Goal: Information Seeking & Learning: Compare options

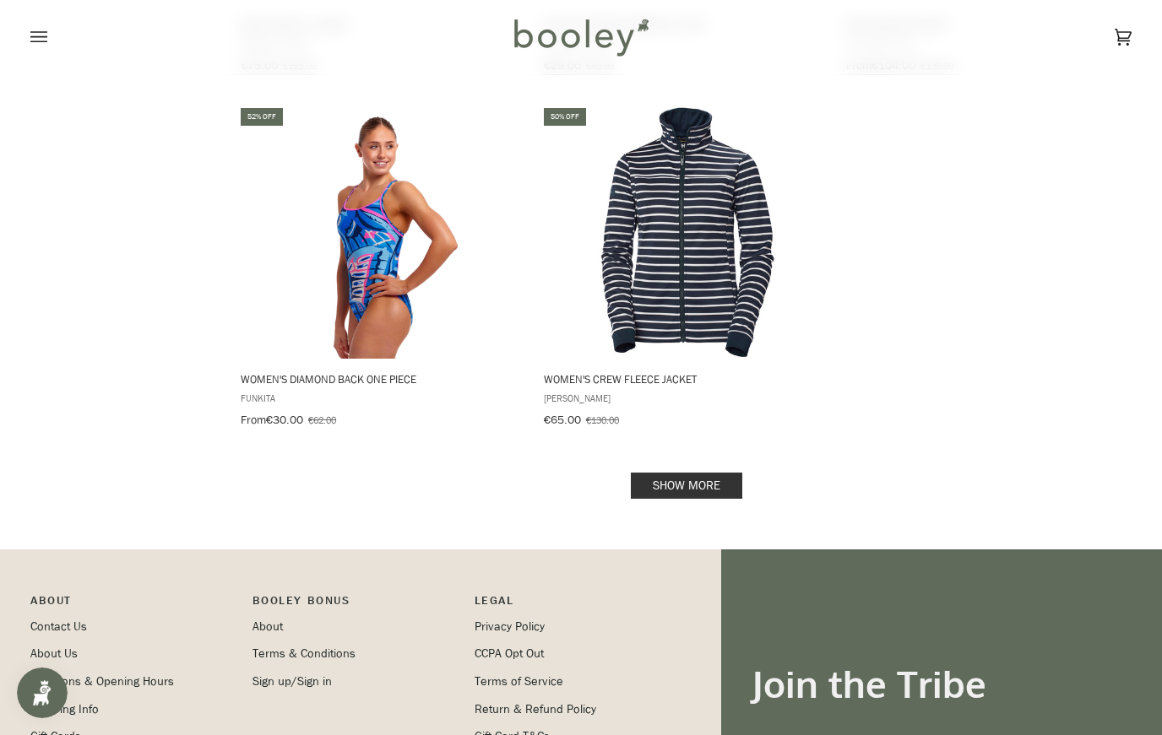
scroll to position [2736, 0]
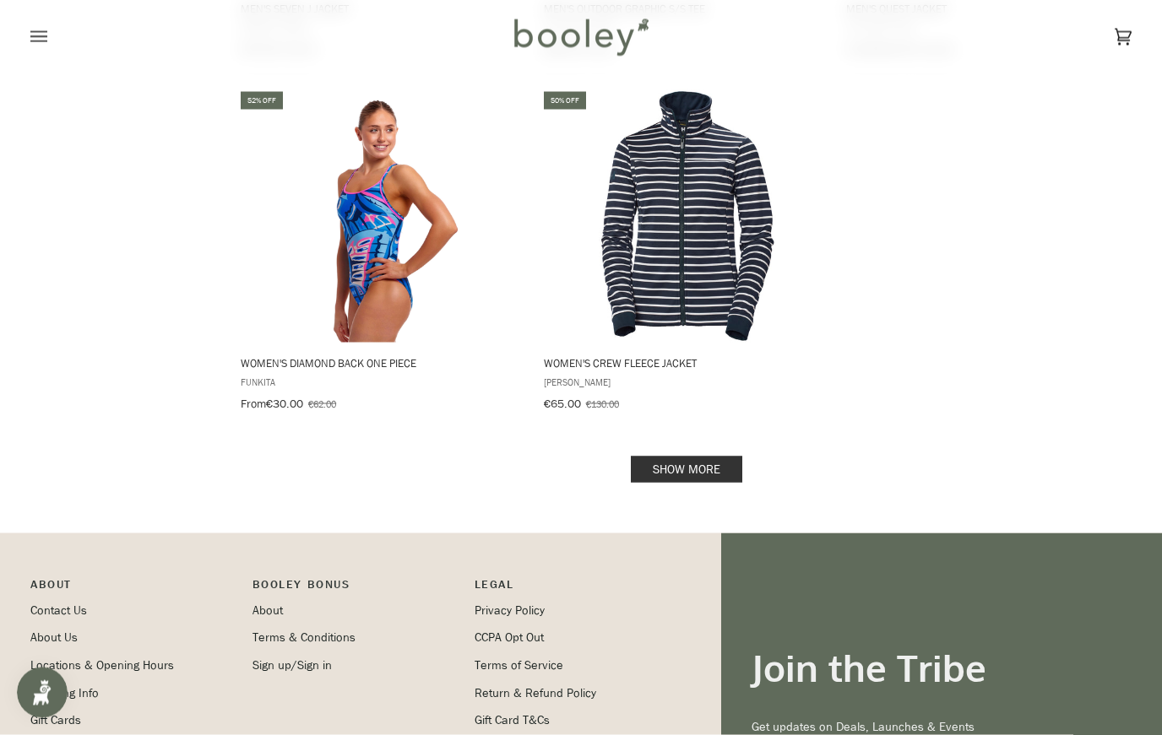
click at [715, 457] on link "Show more" at bounding box center [686, 470] width 111 height 26
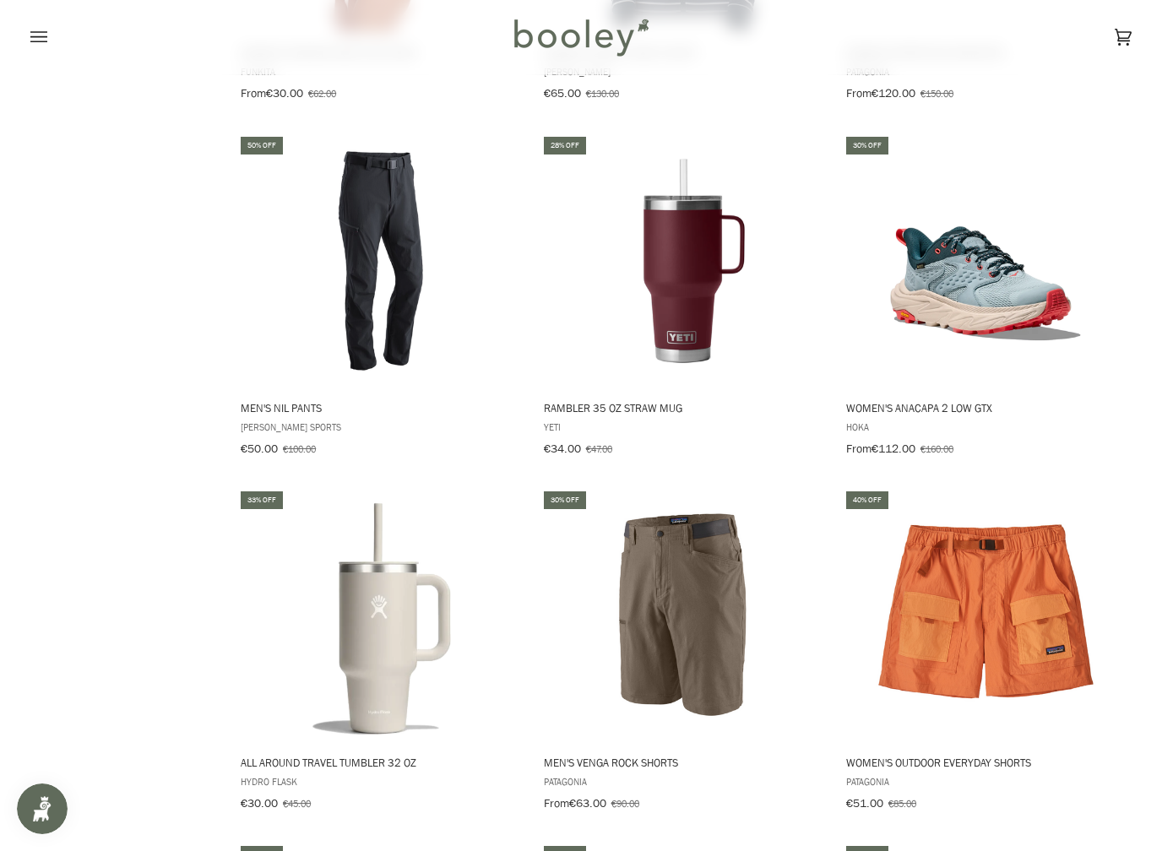
scroll to position [3045, 0]
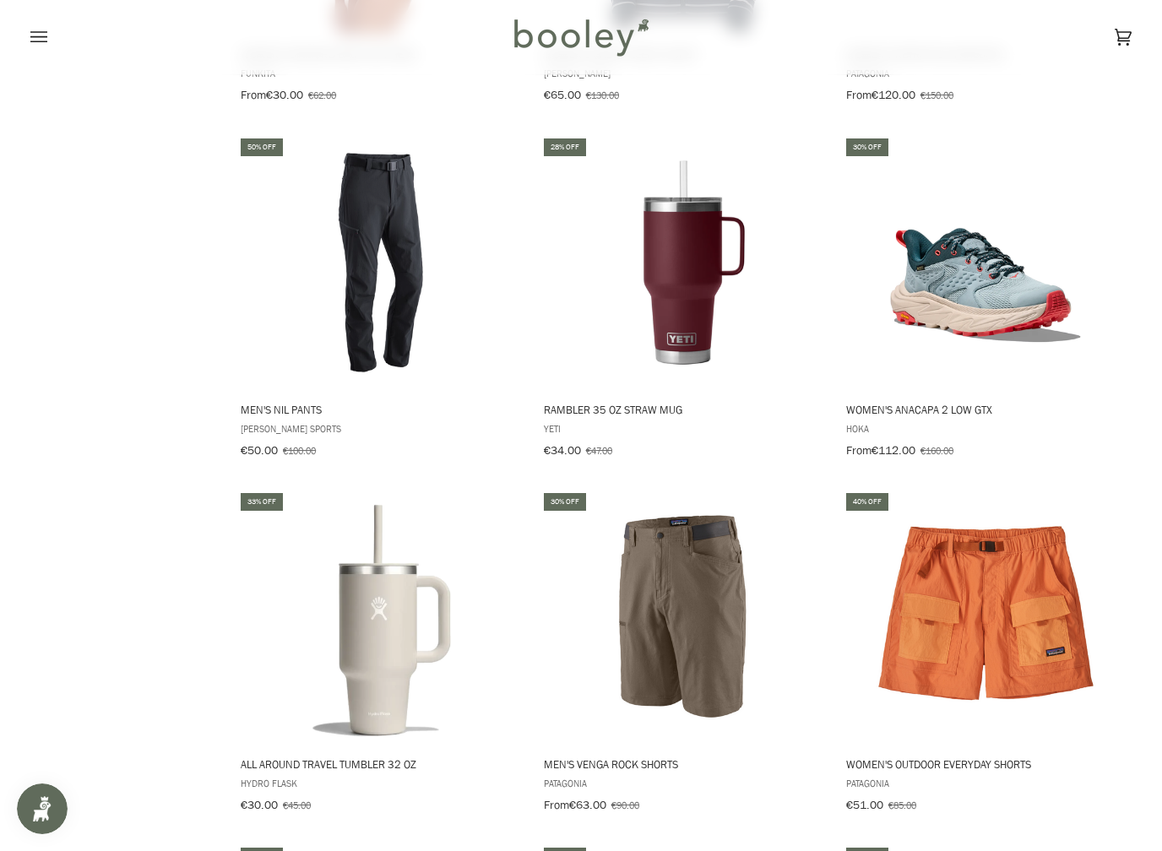
click at [680, 353] on button "View product" at bounding box center [682, 371] width 283 height 36
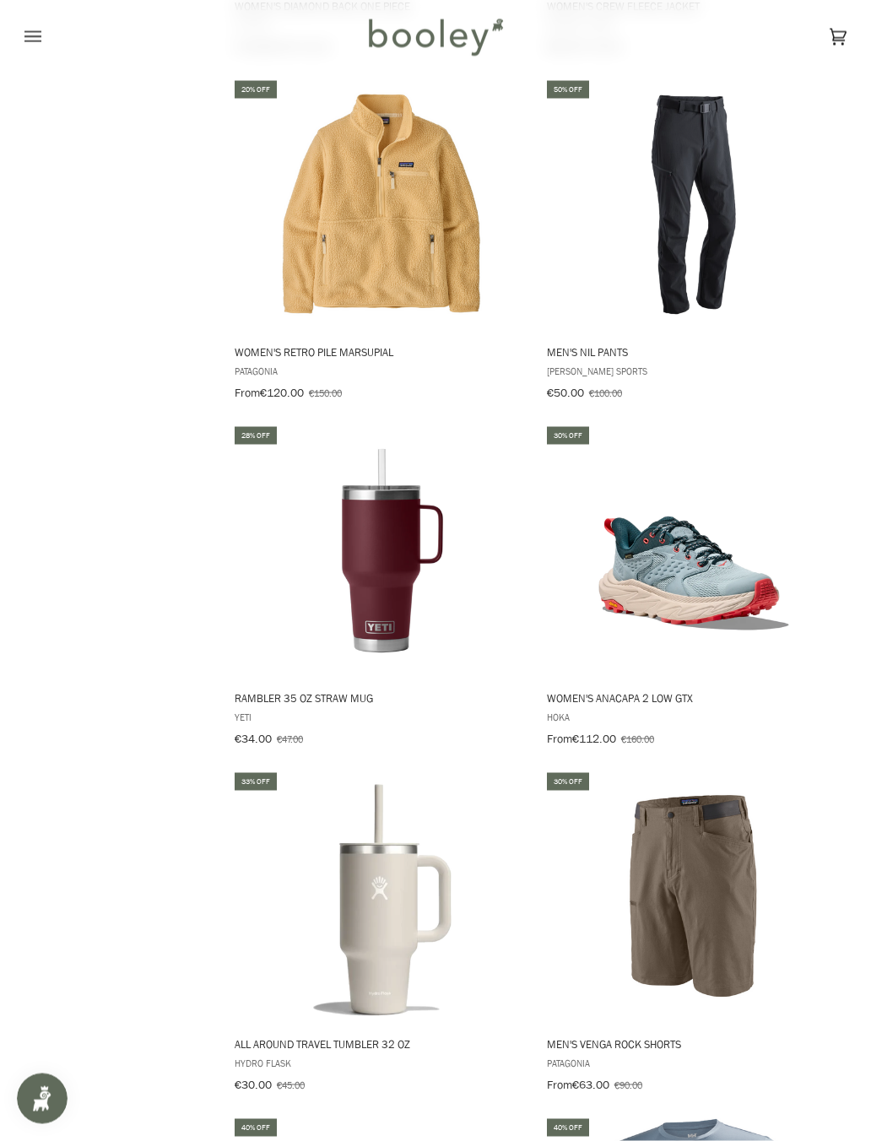
scroll to position [4100, 0]
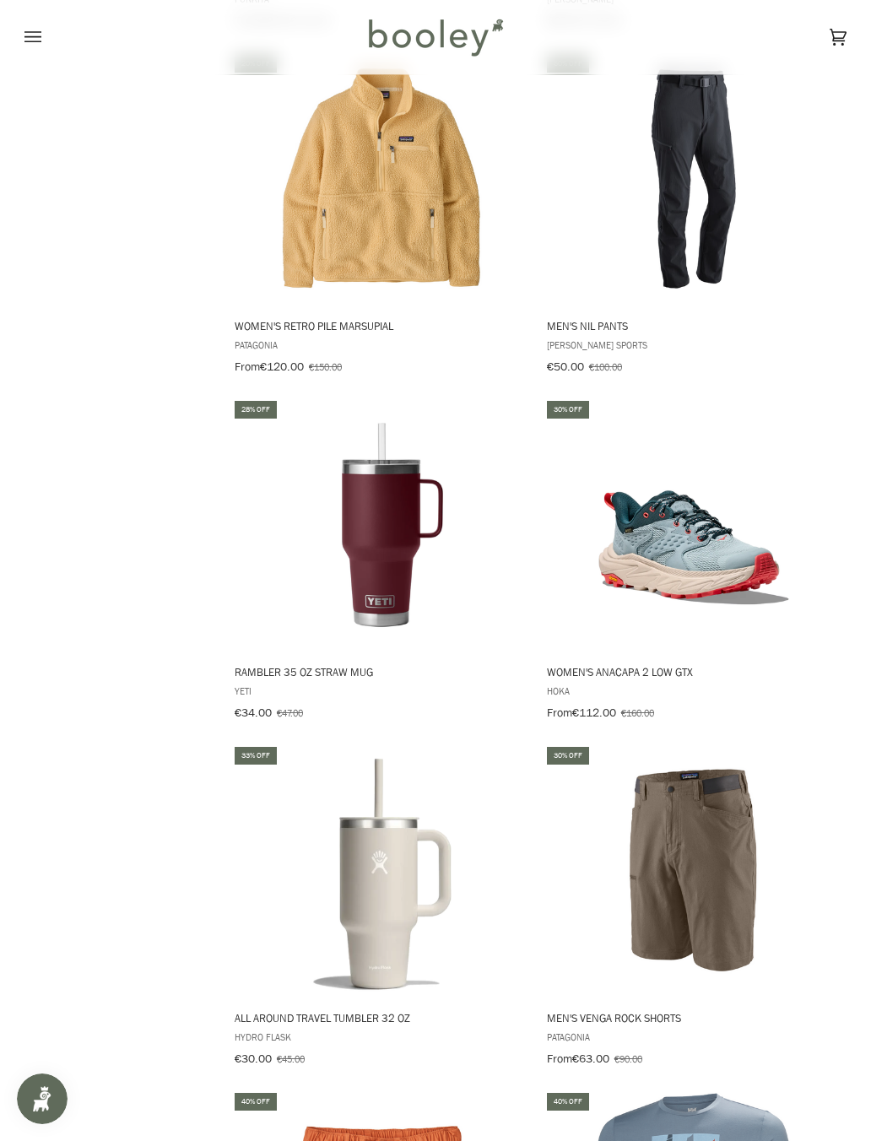
click at [363, 734] on img "All Around Travel Tumbler 32 oz" at bounding box center [381, 871] width 253 height 253
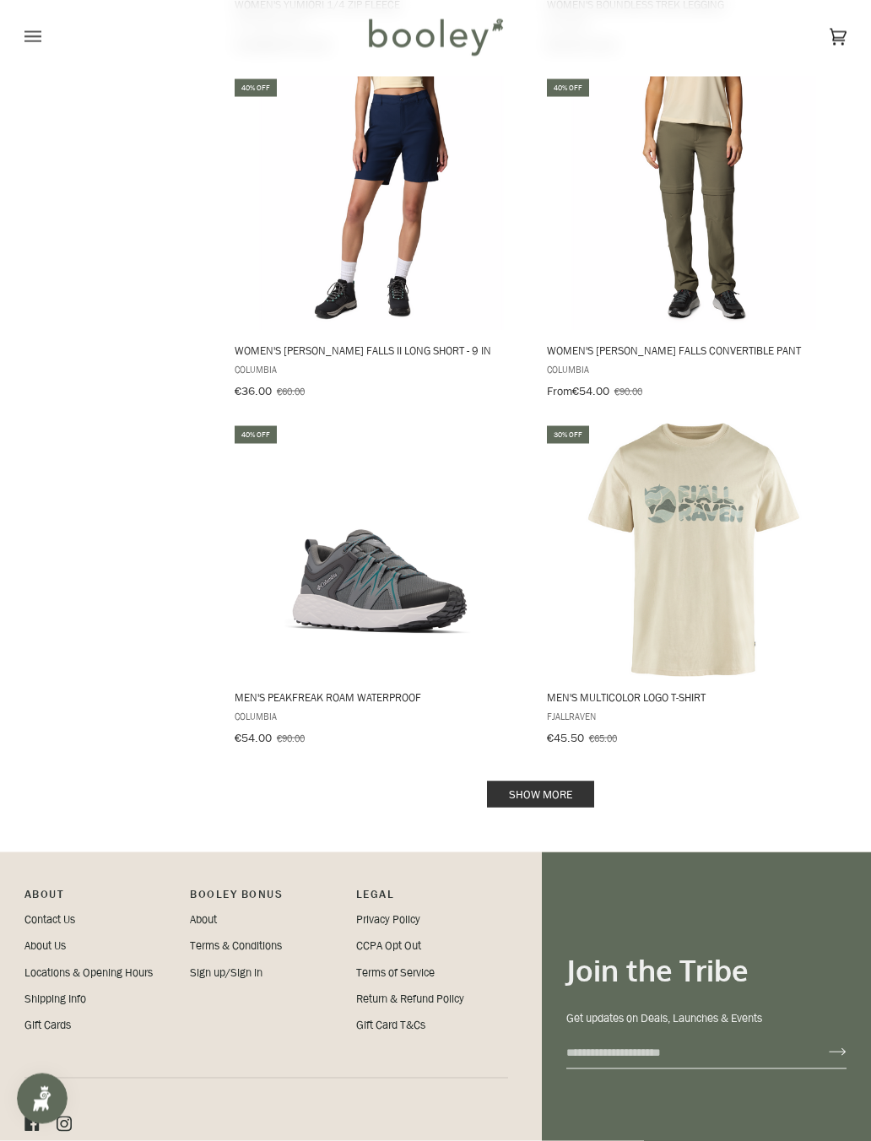
scroll to position [6865, 0]
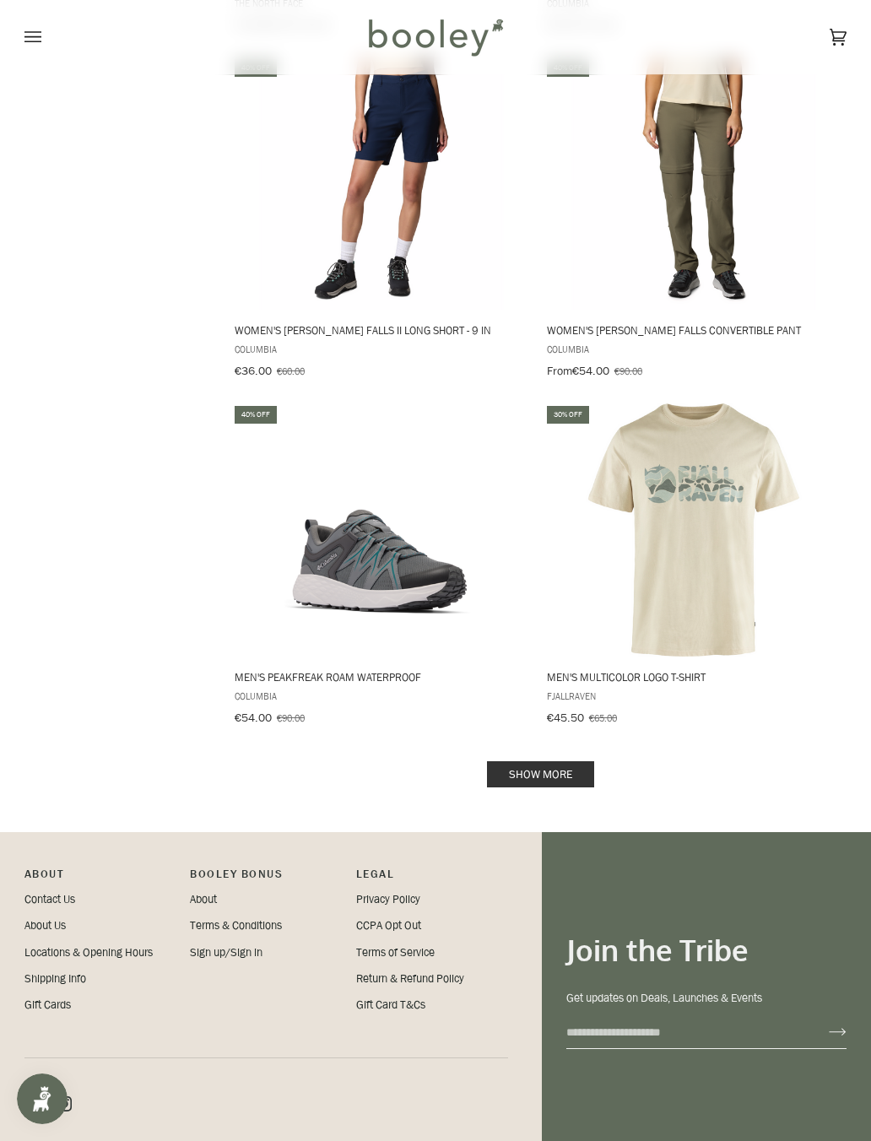
click at [564, 734] on link "Show more" at bounding box center [540, 775] width 107 height 26
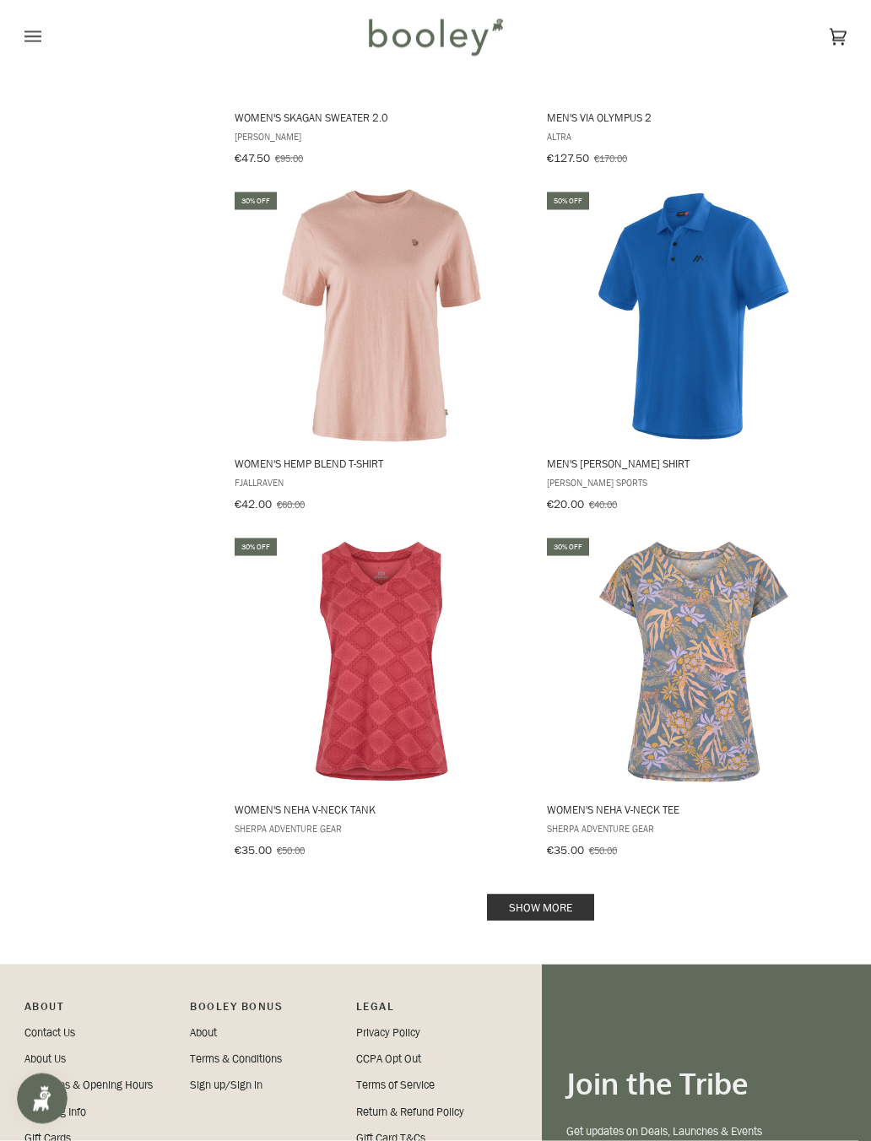
scroll to position [10197, 0]
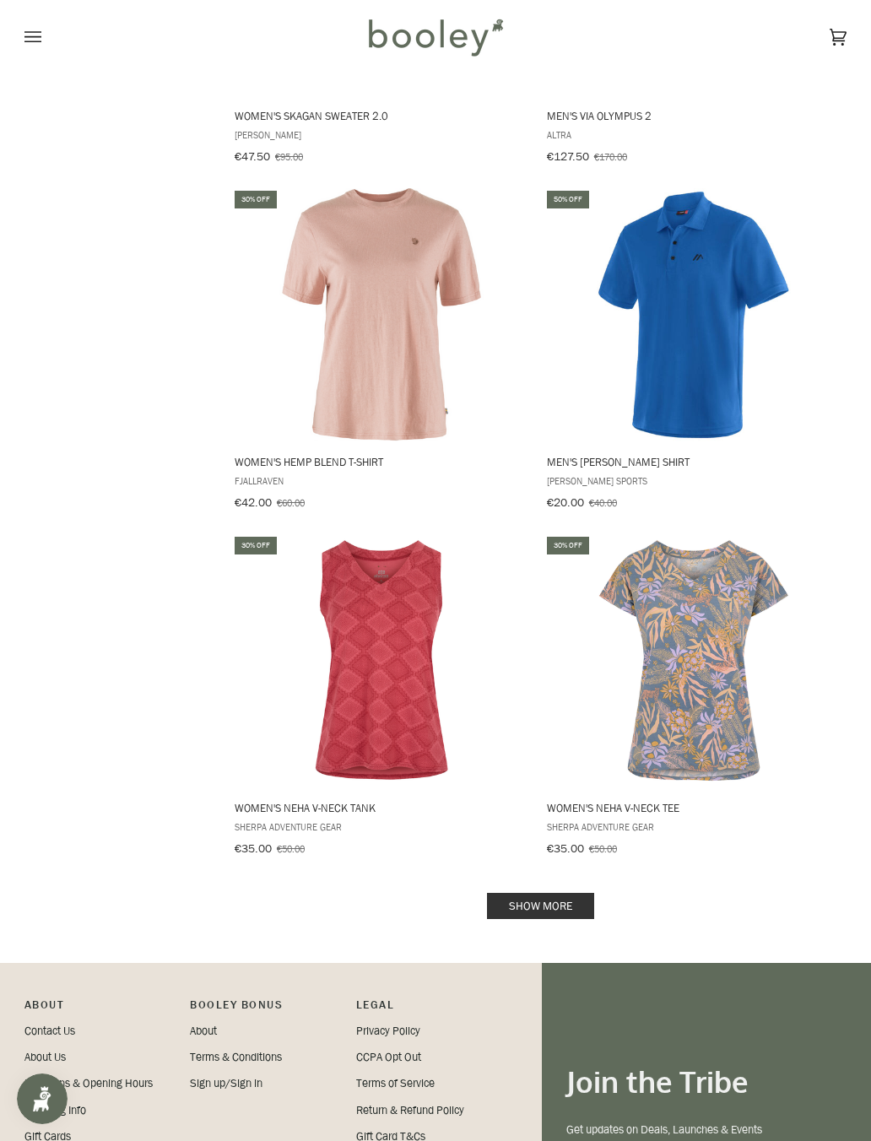
click at [573, 734] on link "Show more" at bounding box center [540, 906] width 107 height 26
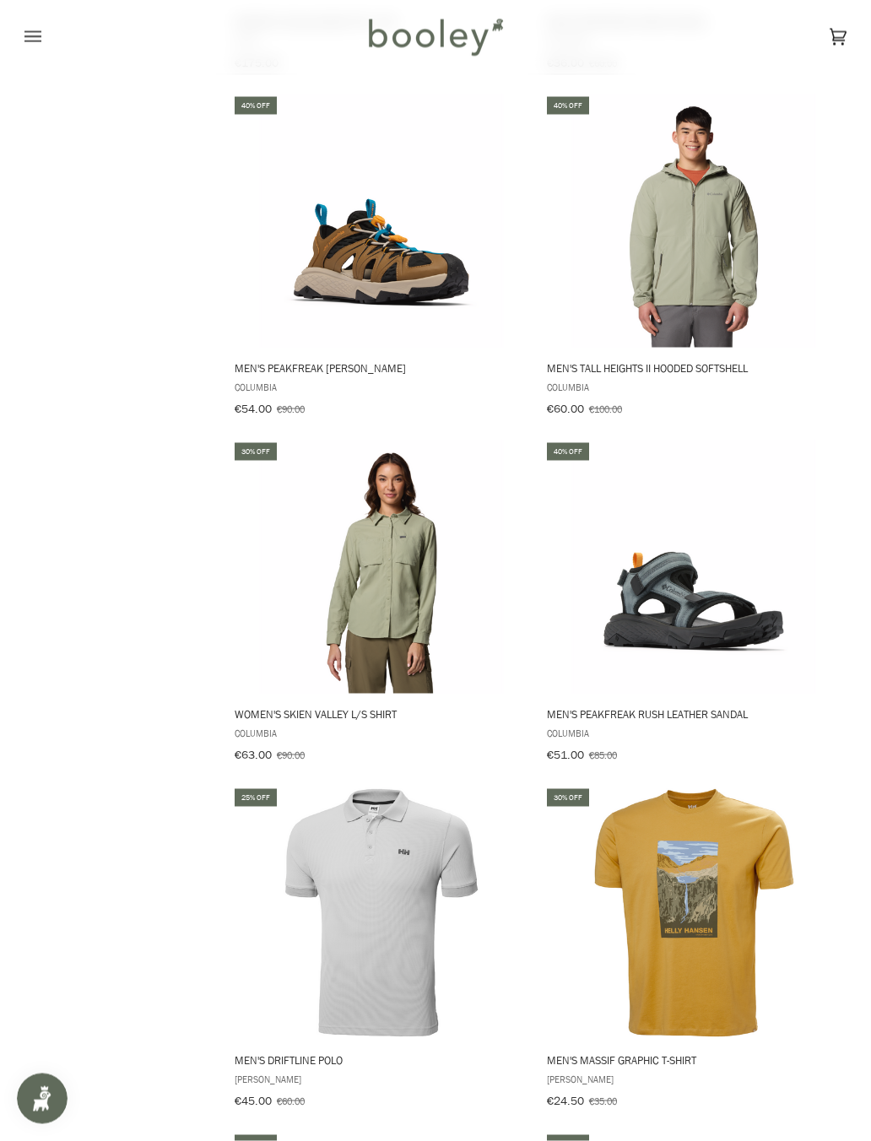
scroll to position [11331, 0]
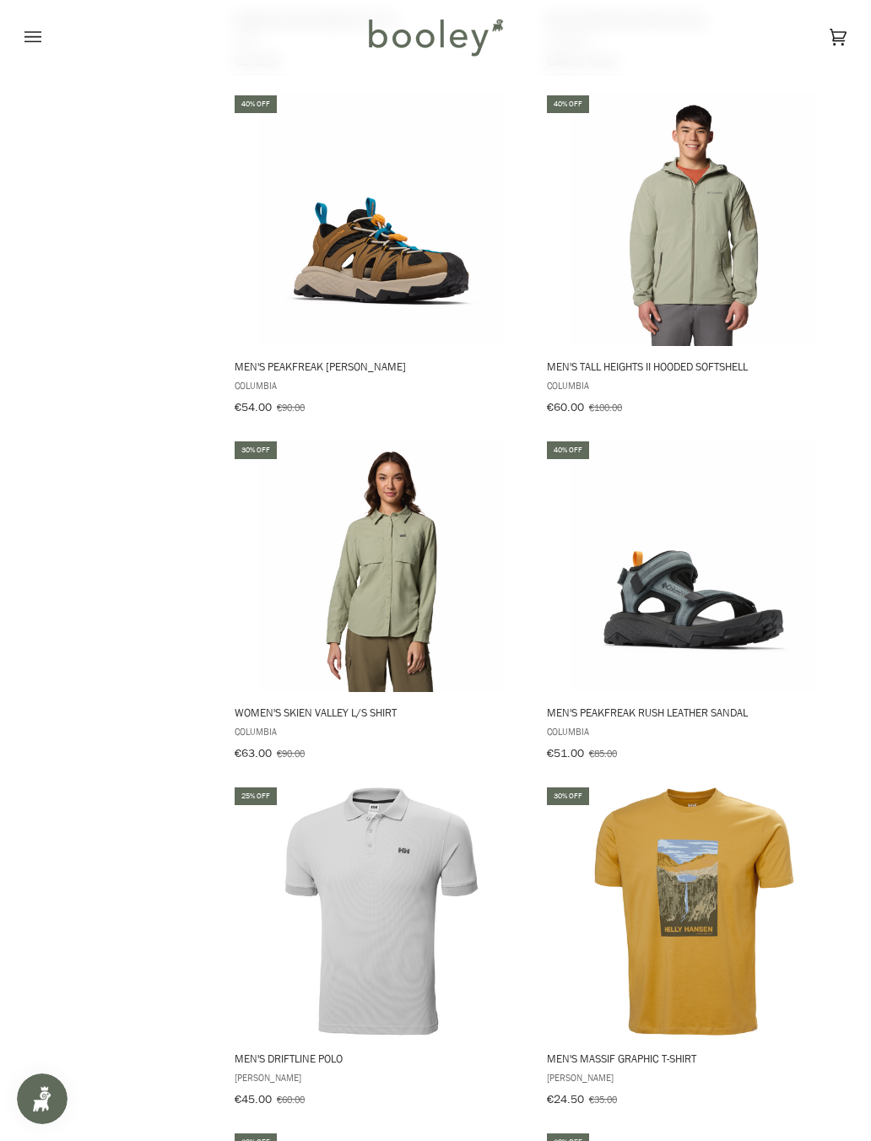
click at [387, 734] on img "Men's Driftline Polo" at bounding box center [381, 911] width 253 height 253
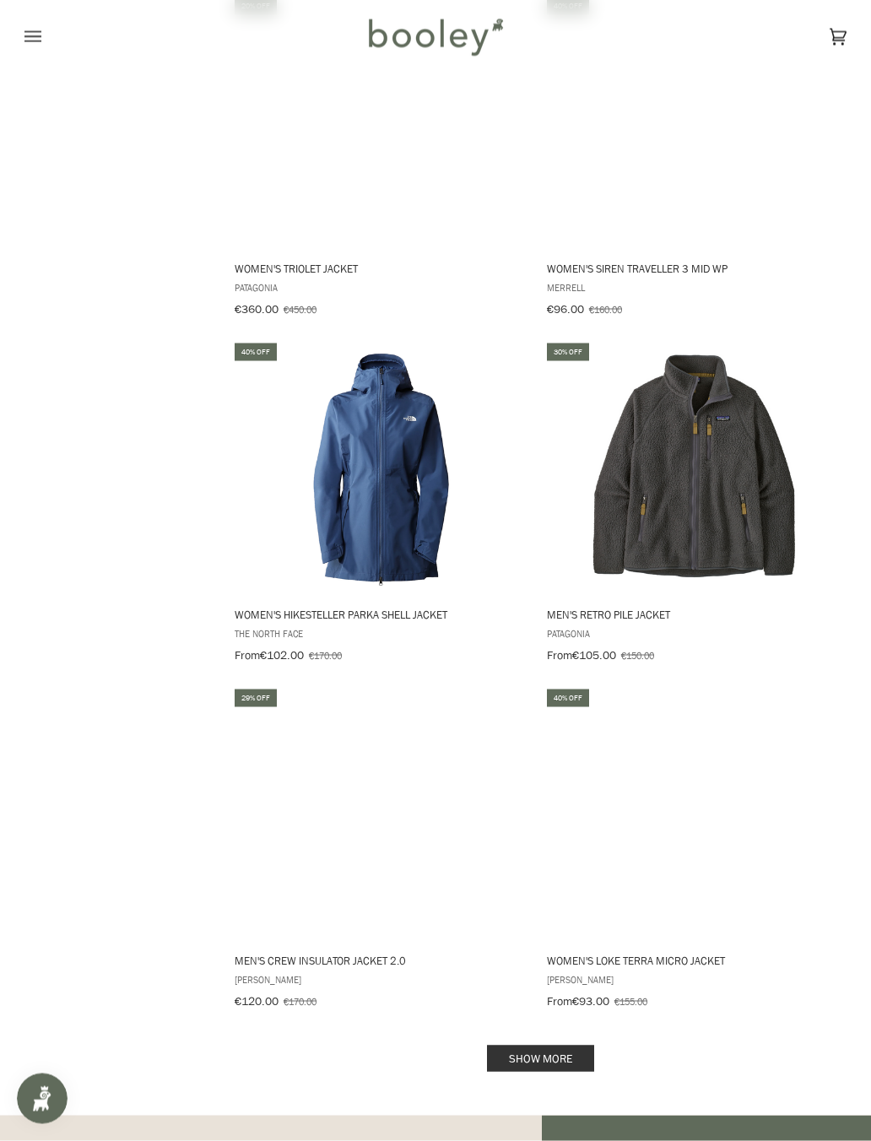
scroll to position [13530, 0]
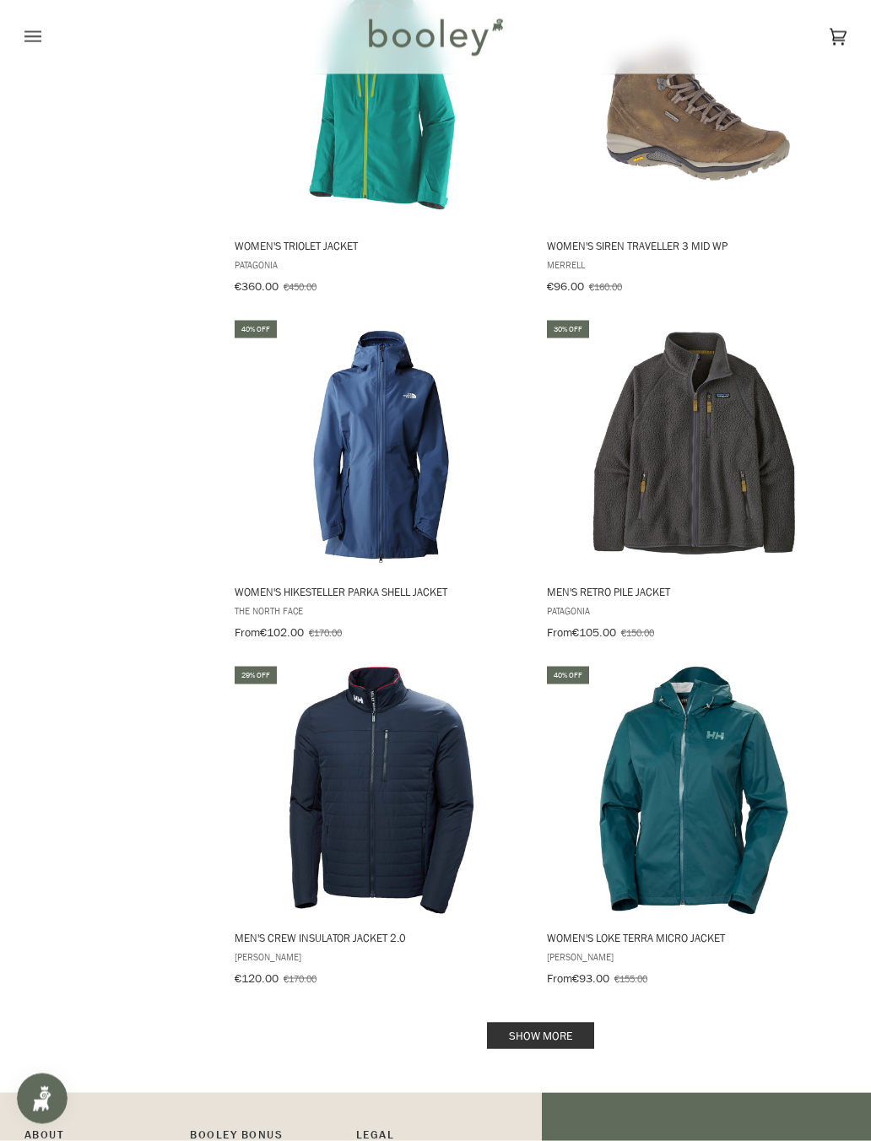
click at [550, 734] on link "Show more" at bounding box center [540, 1036] width 107 height 26
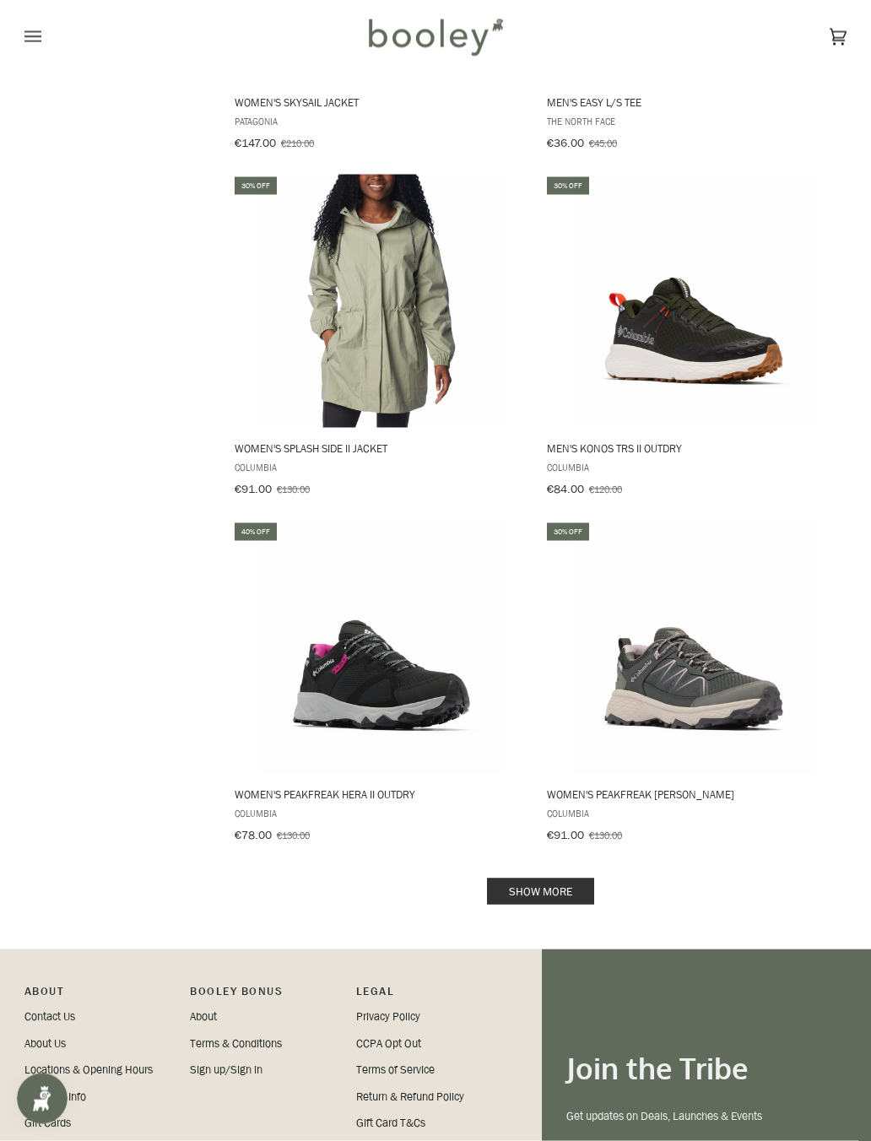
click at [573, 734] on link "Show more" at bounding box center [540, 892] width 107 height 26
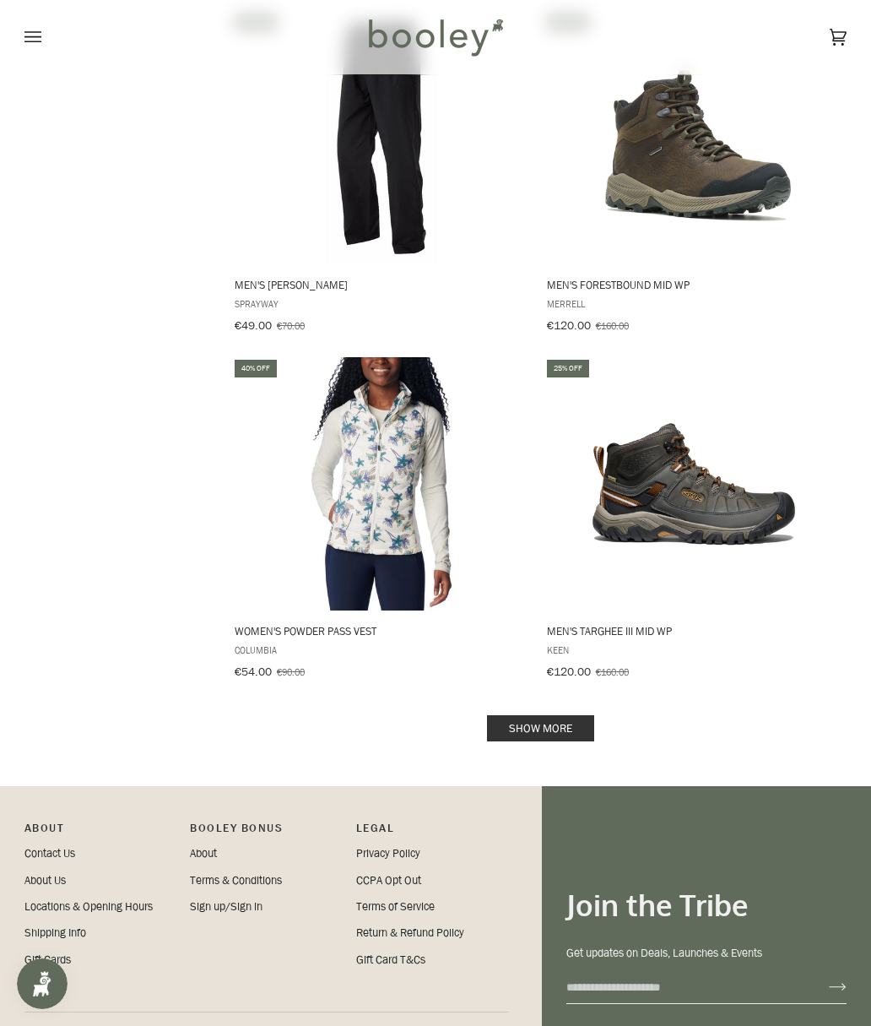
scroll to position [20798, 0]
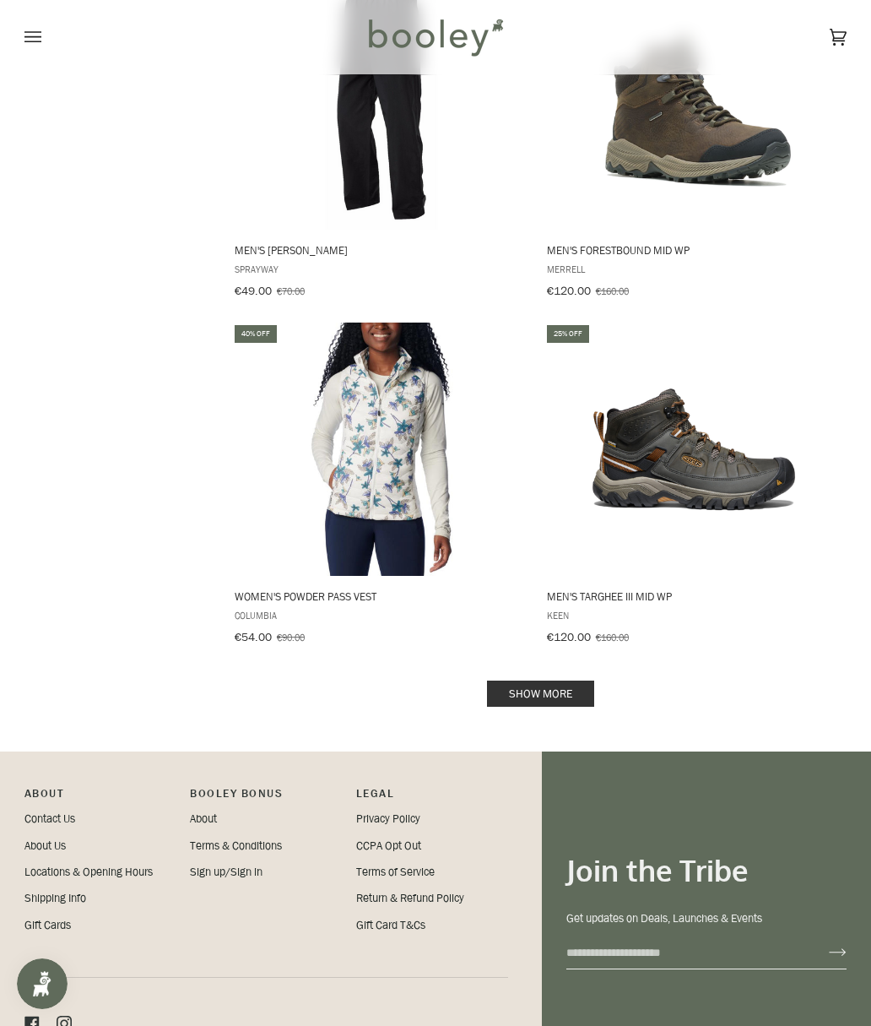
click at [559, 680] on link "Show more" at bounding box center [540, 693] width 107 height 26
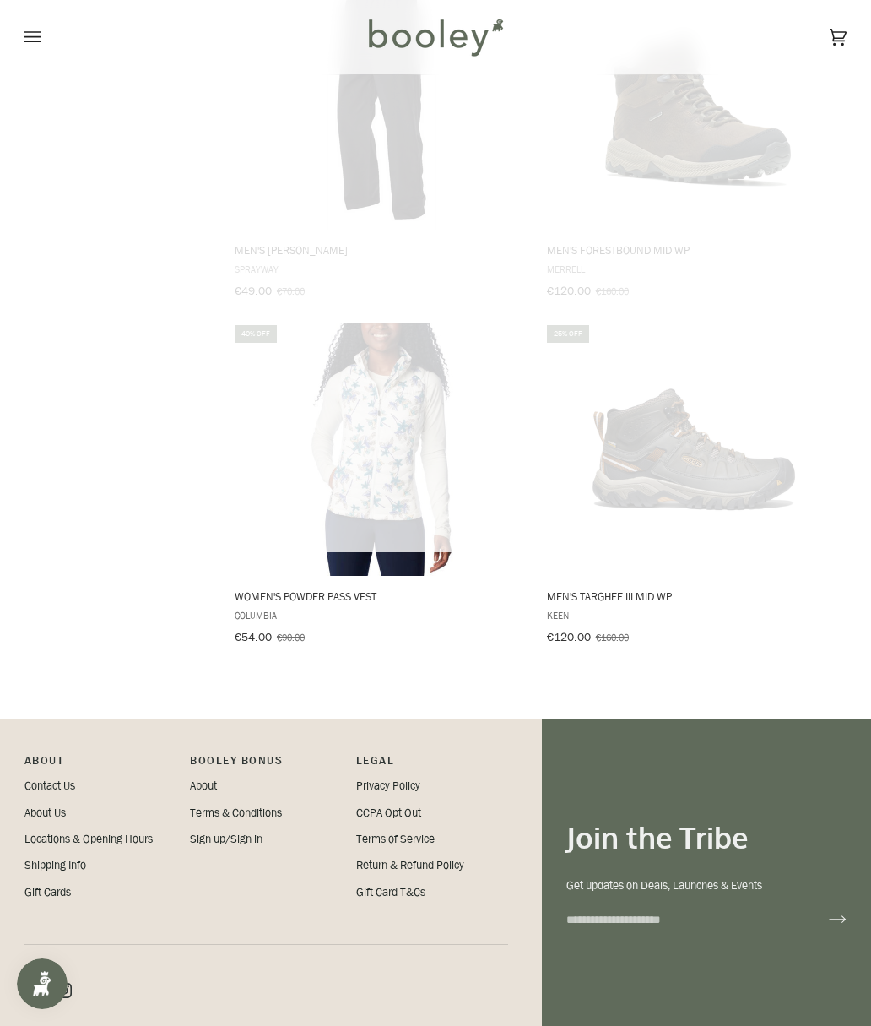
scroll to position [20766, 0]
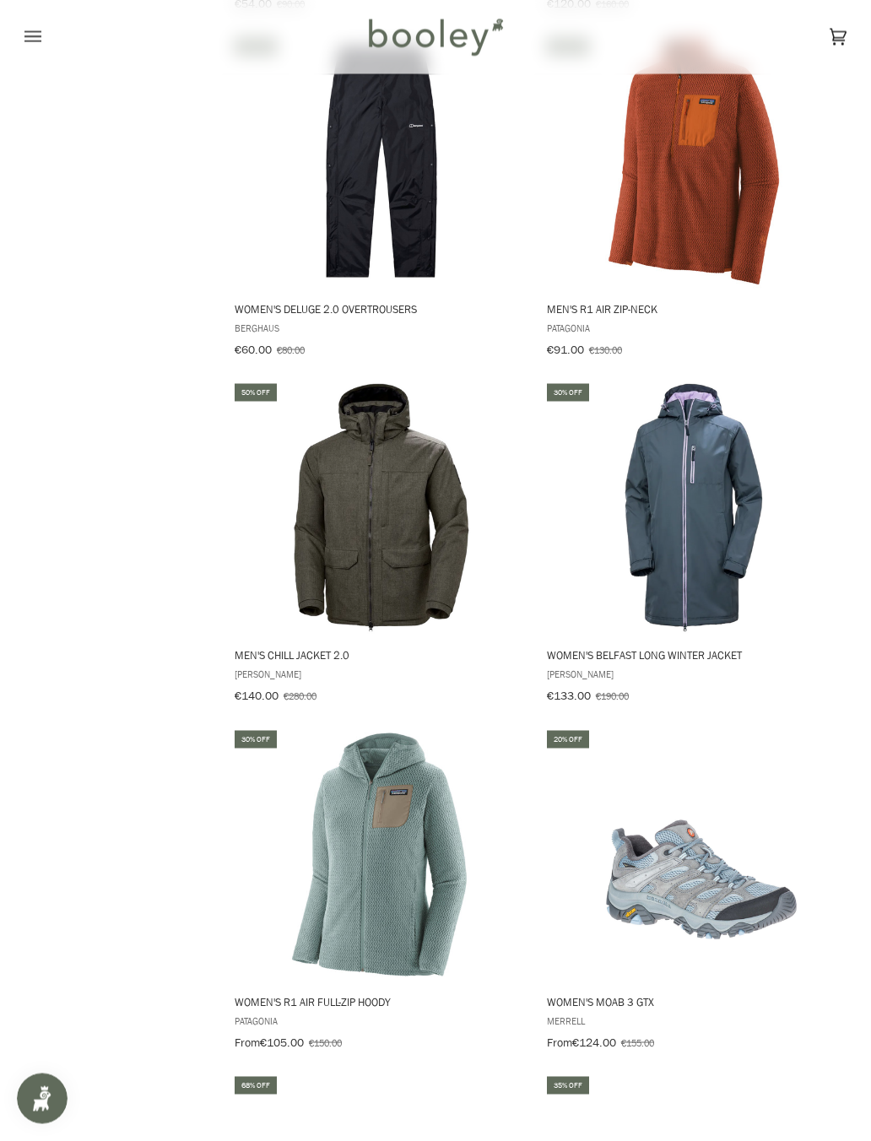
scroll to position [21432, 0]
click at [406, 466] on img "Men's Chill Jacket 2.0" at bounding box center [381, 507] width 253 height 253
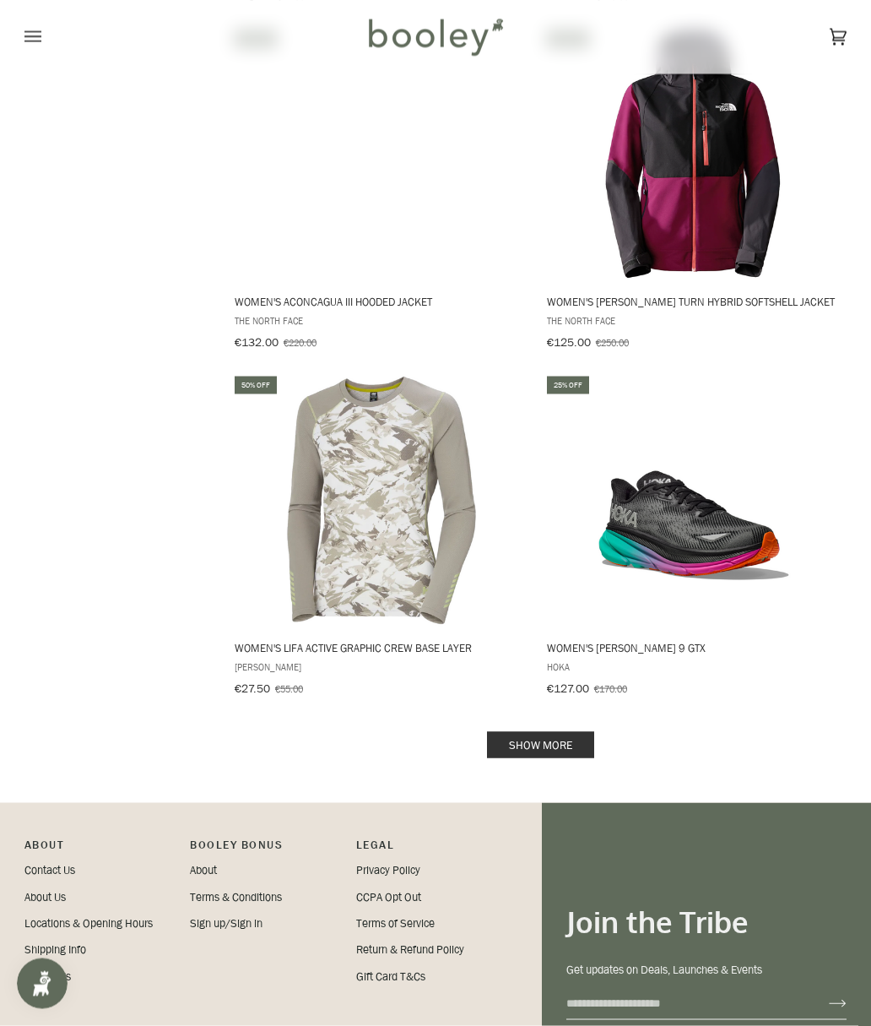
scroll to position [24244, 0]
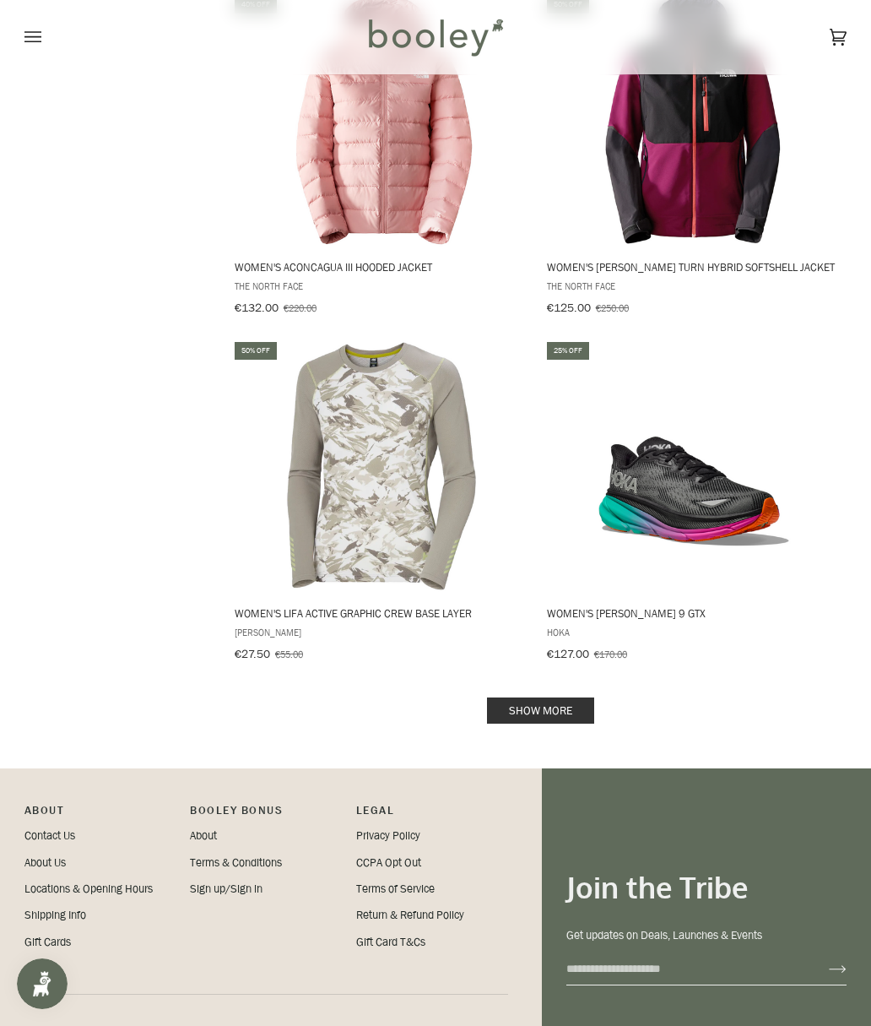
click at [564, 697] on link "Show more" at bounding box center [540, 710] width 107 height 26
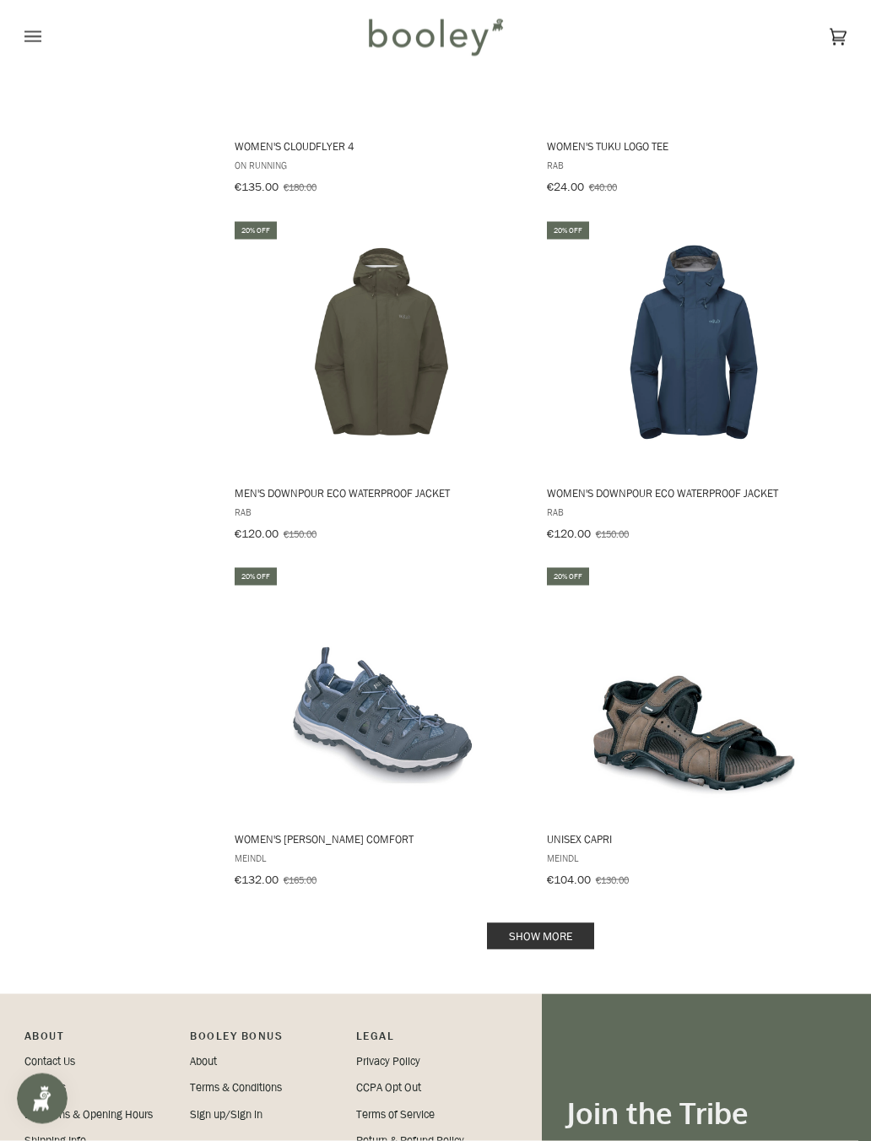
scroll to position [27482, 0]
click at [581, 734] on link "Show more" at bounding box center [540, 936] width 107 height 26
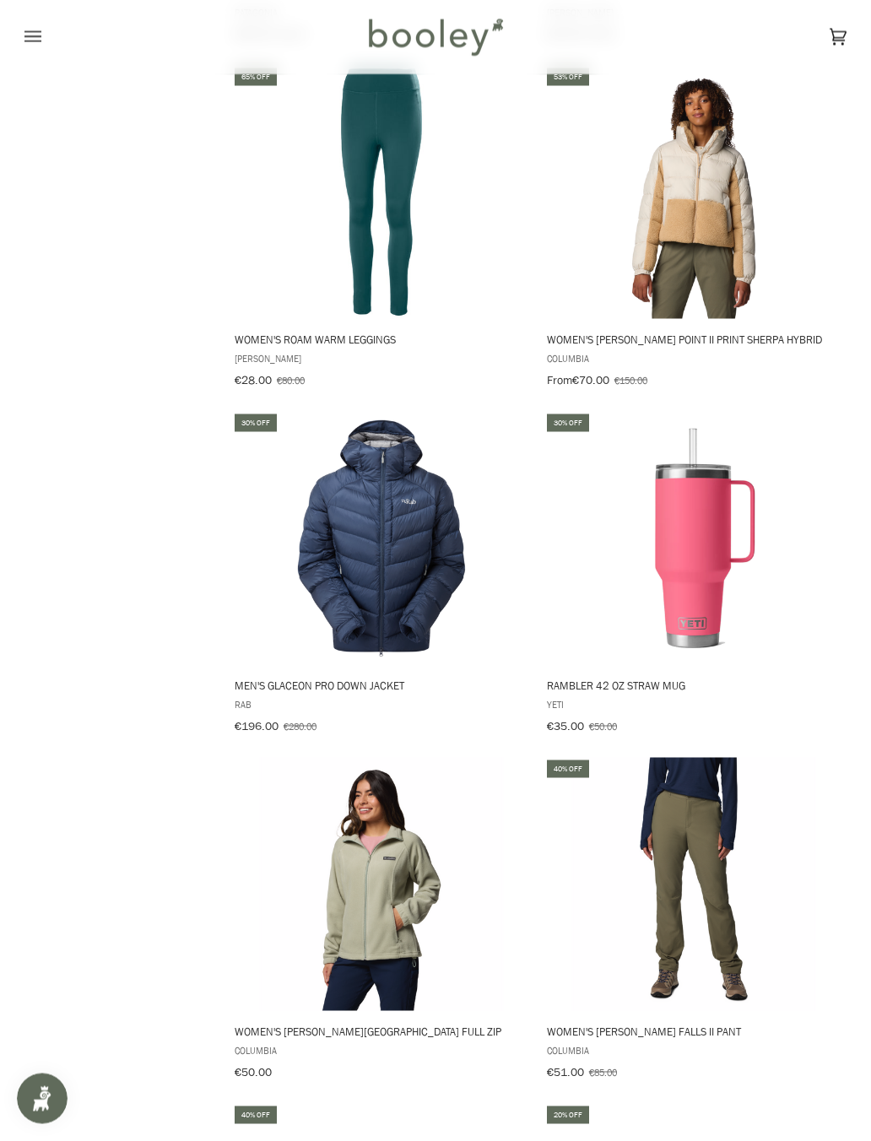
scroll to position [29713, 0]
click at [336, 416] on img "Men's Glaceon Pro Down Jacket" at bounding box center [381, 537] width 253 height 253
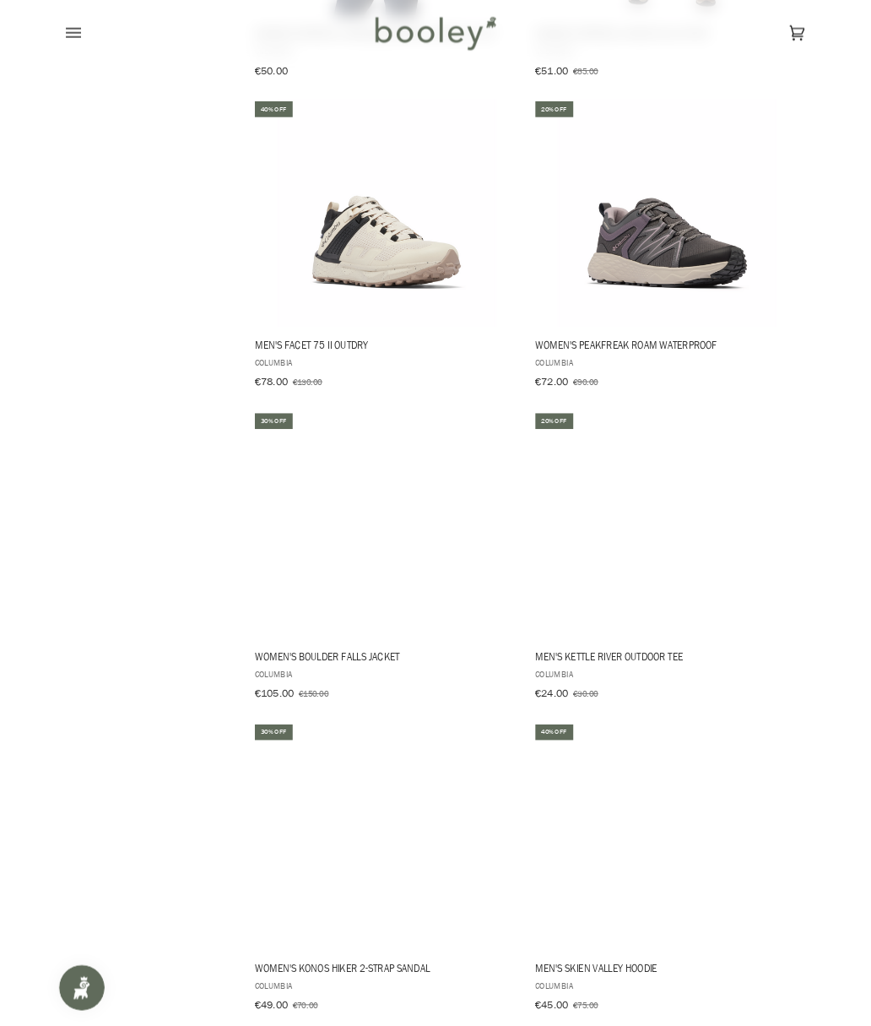
scroll to position [31111, 0]
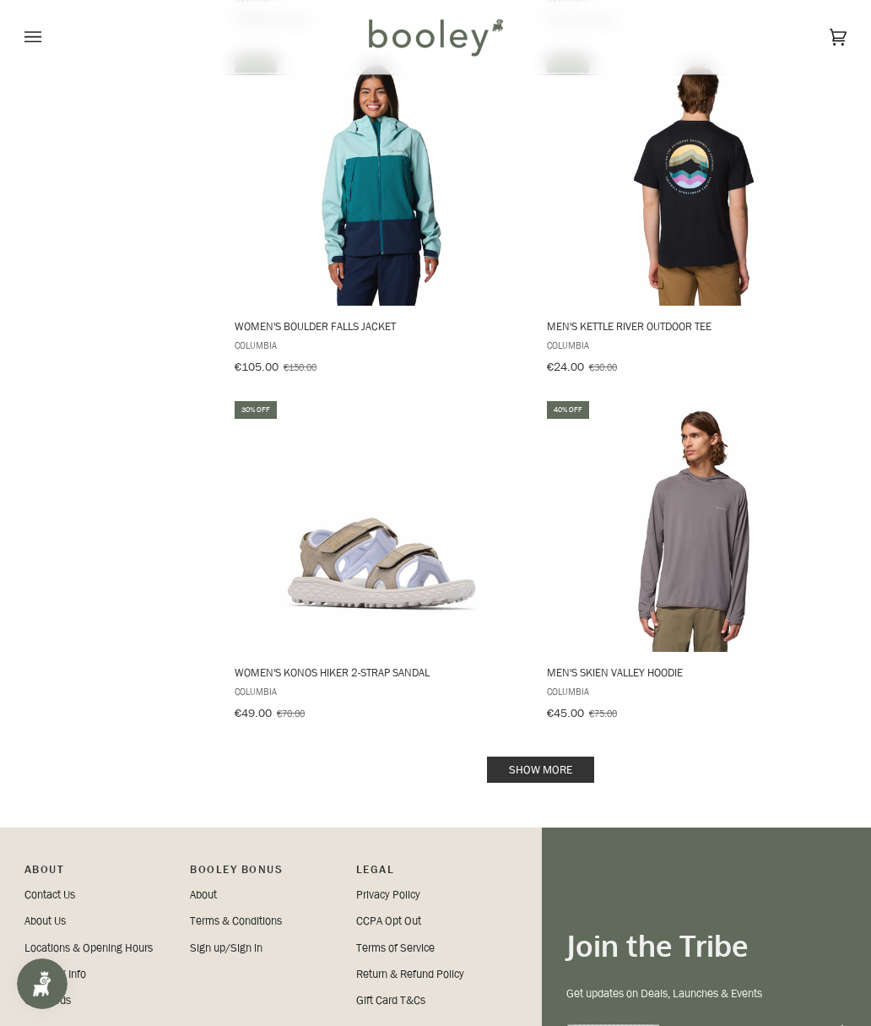
click at [560, 734] on link "Show more" at bounding box center [540, 769] width 107 height 26
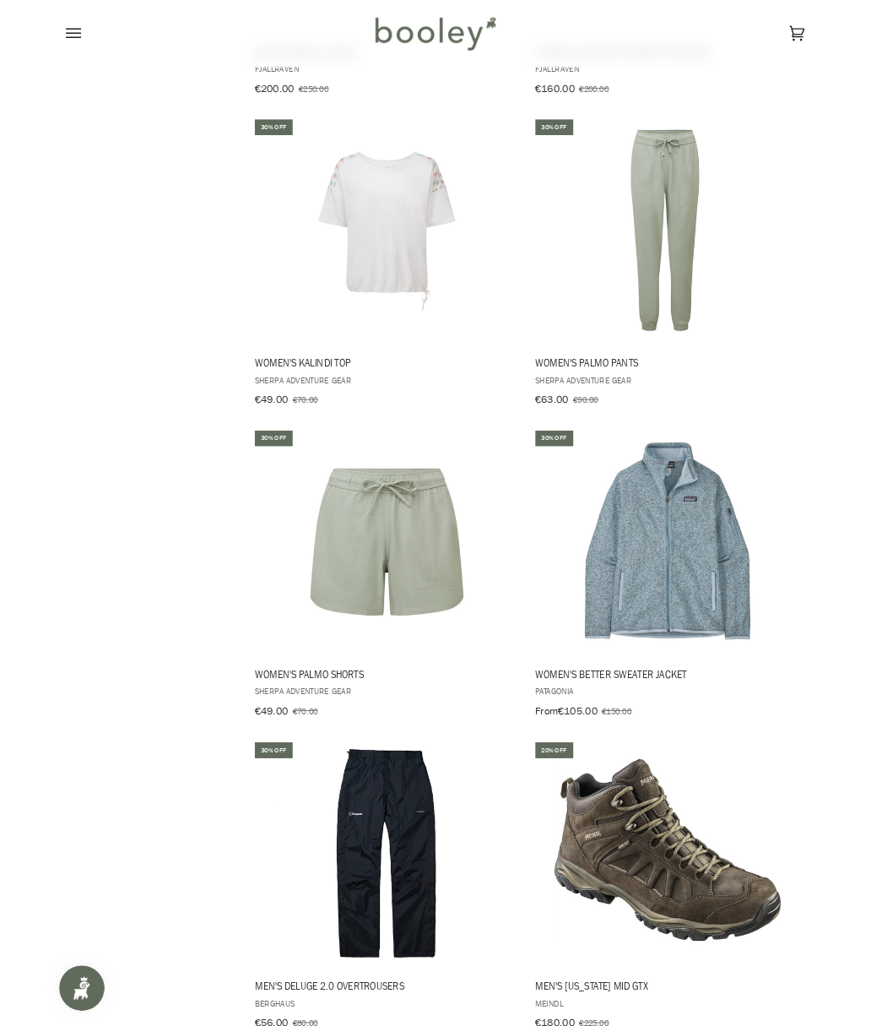
scroll to position [34582, 0]
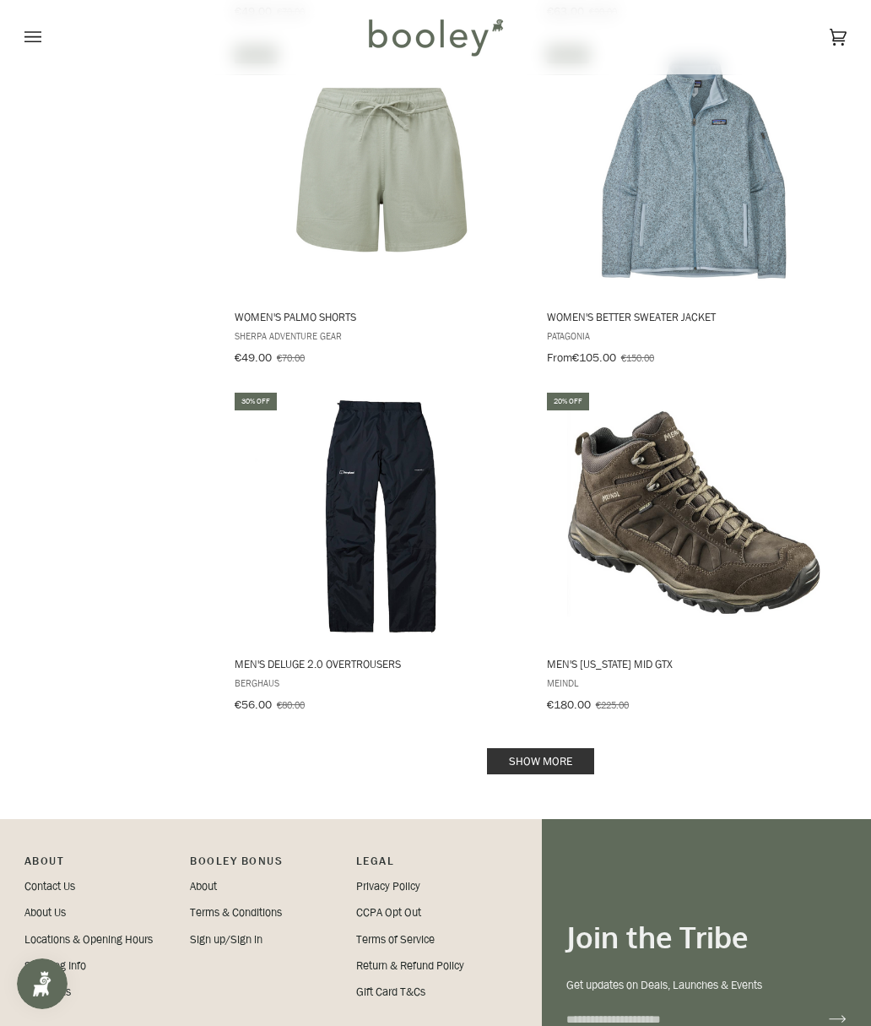
click at [574, 734] on link "Show more" at bounding box center [540, 761] width 107 height 26
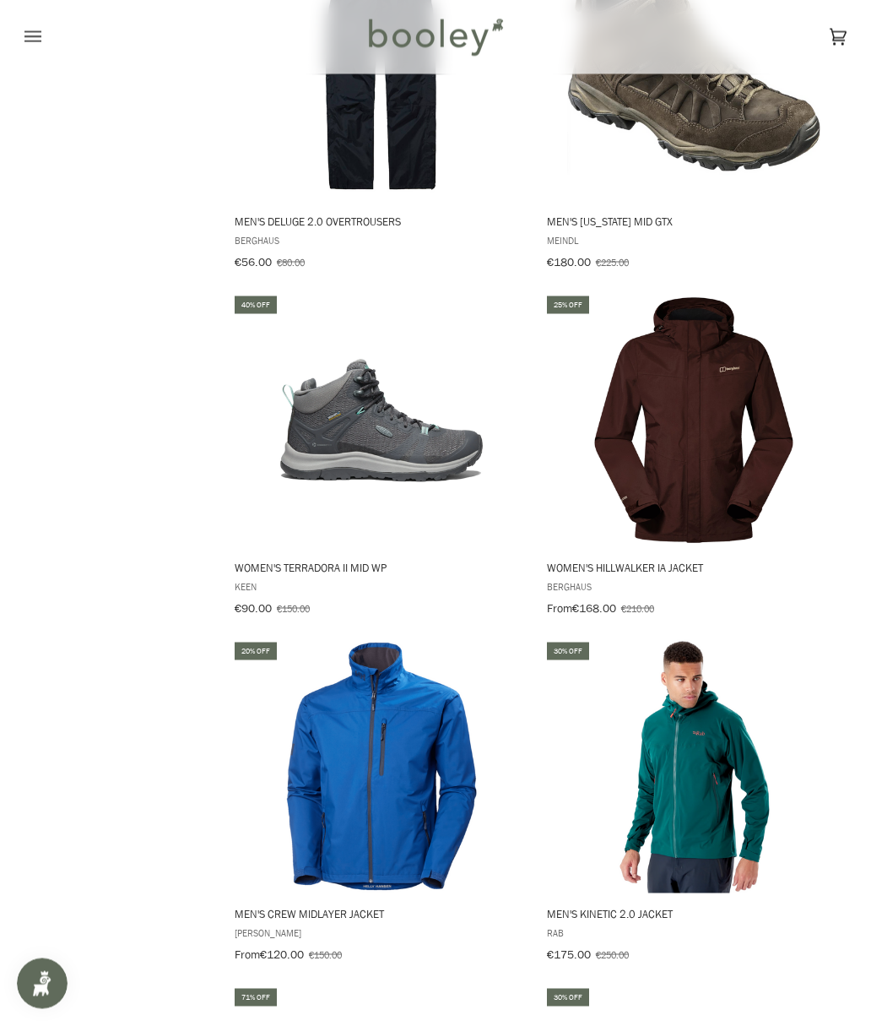
scroll to position [35007, 0]
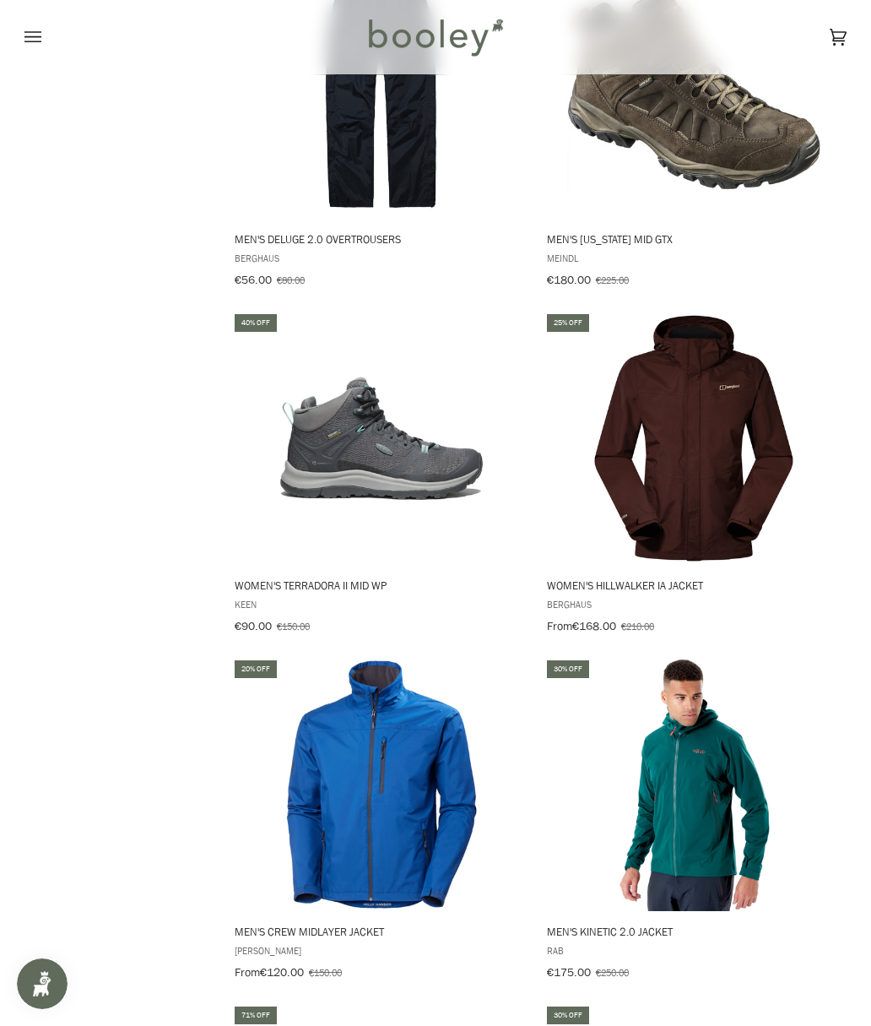
click at [329, 658] on img "Men's Crew Midlayer Jacket" at bounding box center [381, 784] width 253 height 253
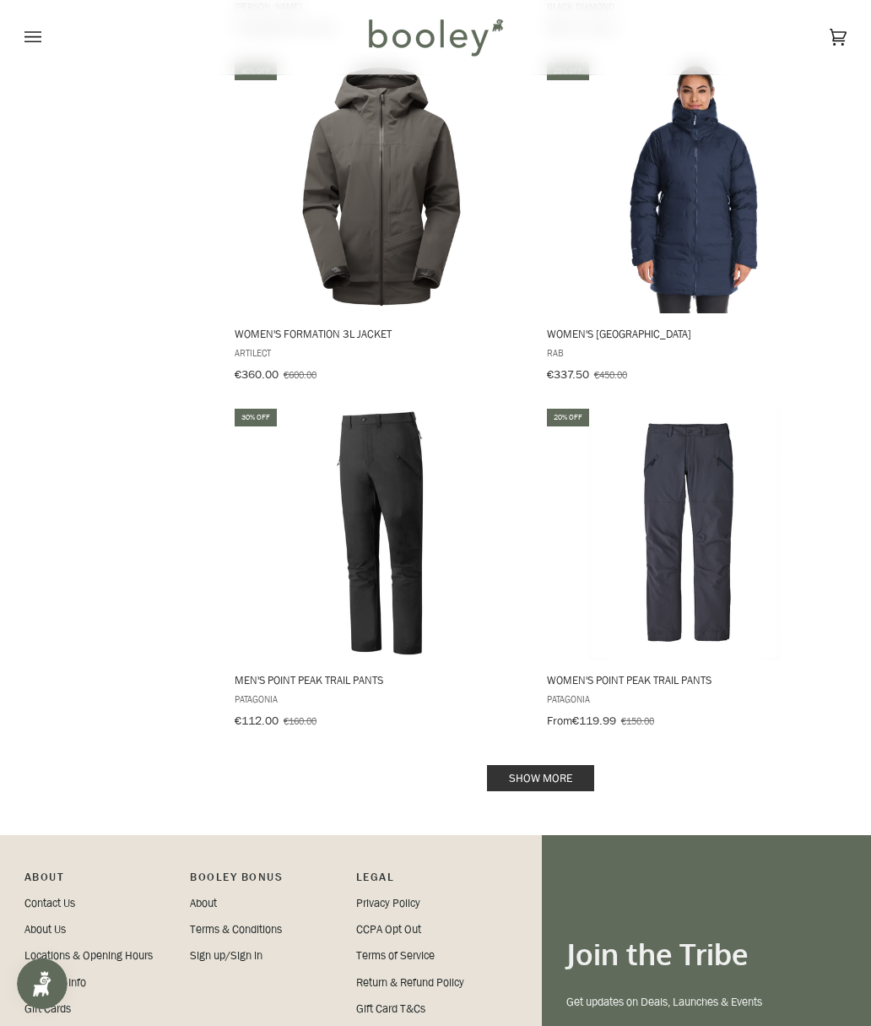
click at [580, 734] on link "Show more" at bounding box center [540, 778] width 107 height 26
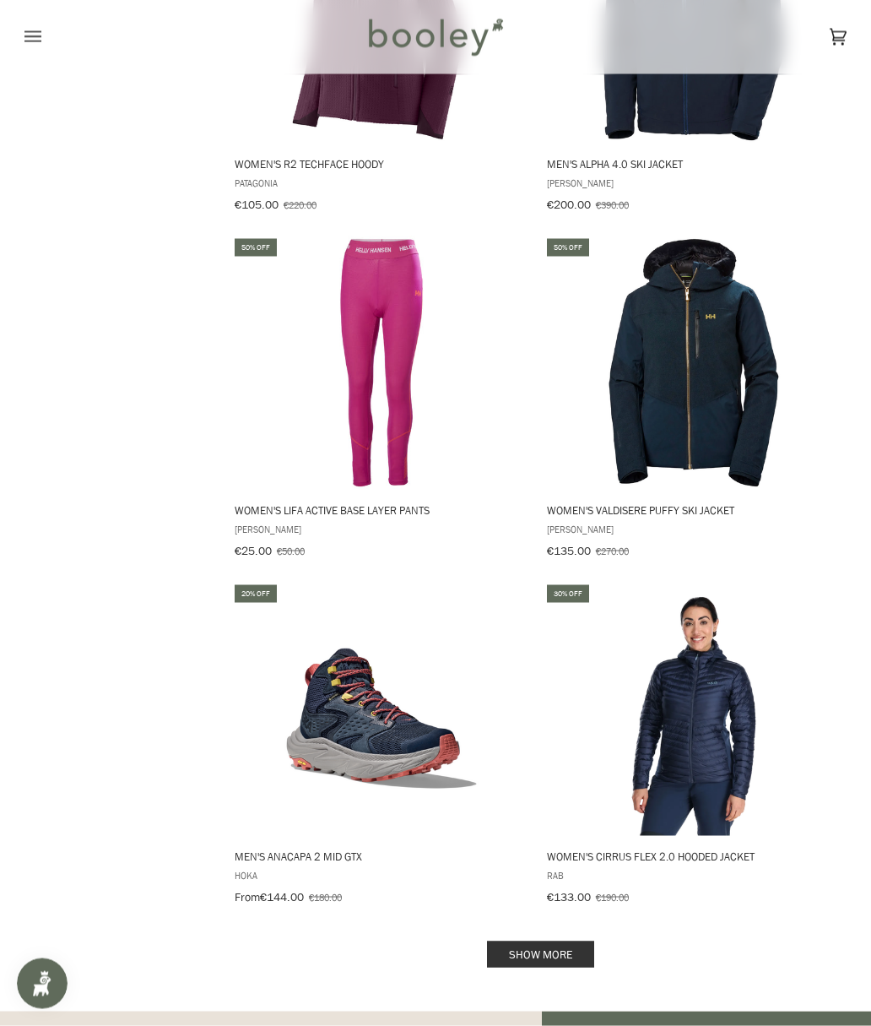
scroll to position [41331, 0]
click at [543, 734] on link "Show more" at bounding box center [540, 953] width 107 height 26
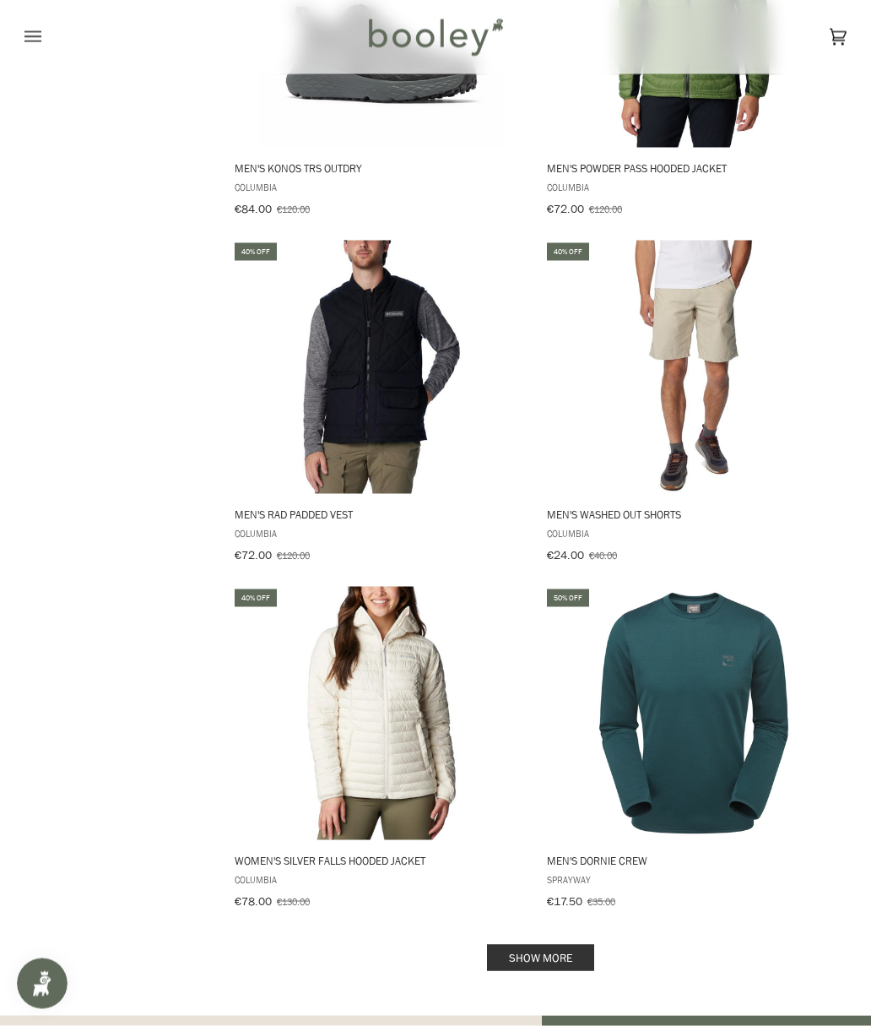
scroll to position [44814, 0]
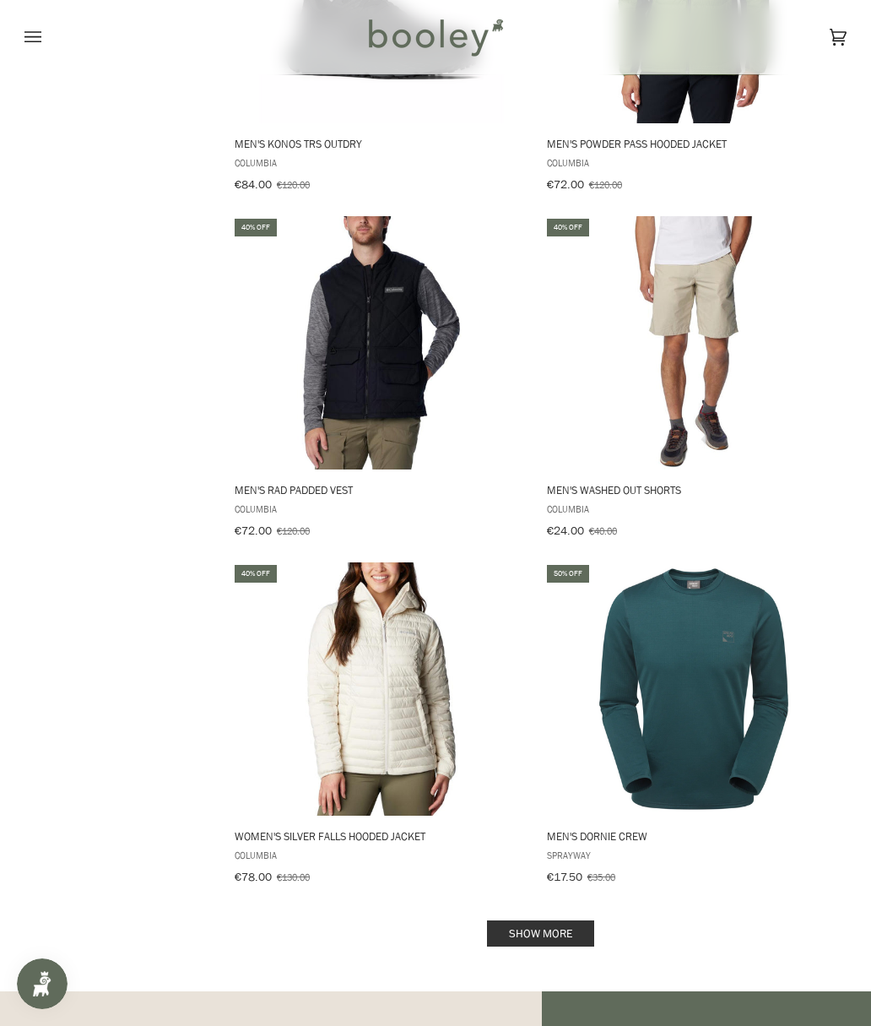
click at [567, 734] on link "Show more" at bounding box center [540, 933] width 107 height 26
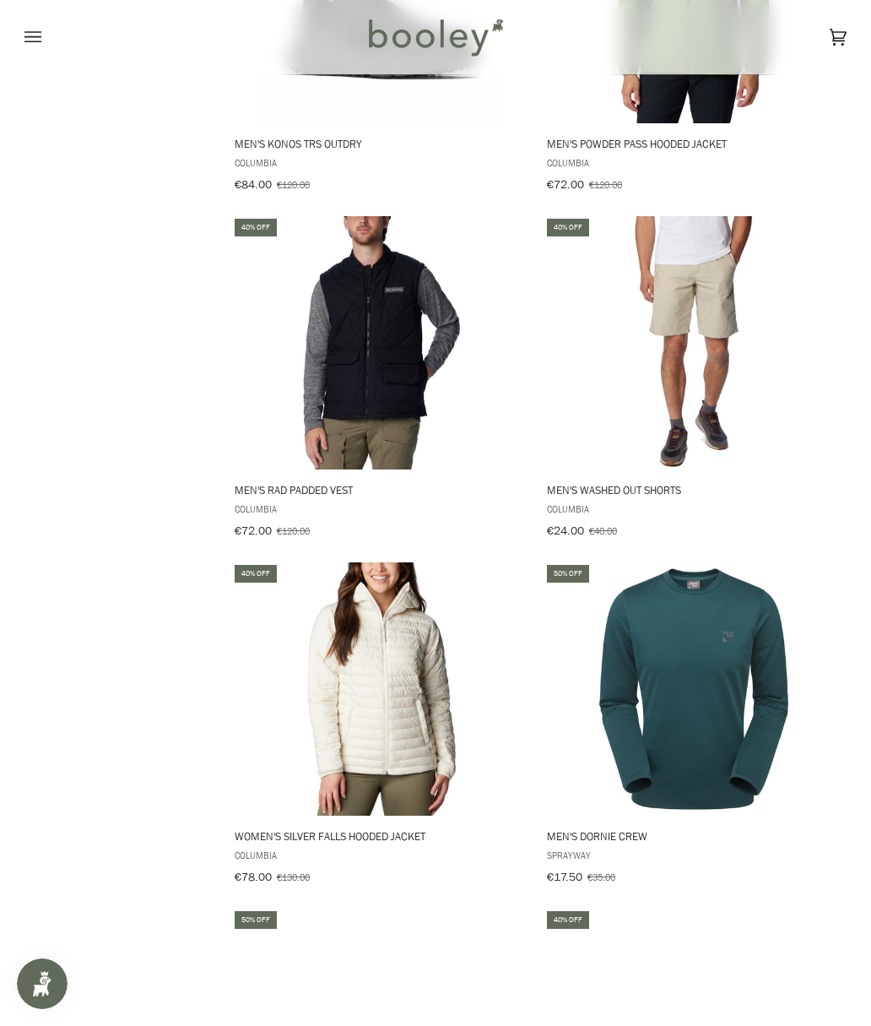
click at [681, 734] on button "View product" at bounding box center [694, 797] width 298 height 36
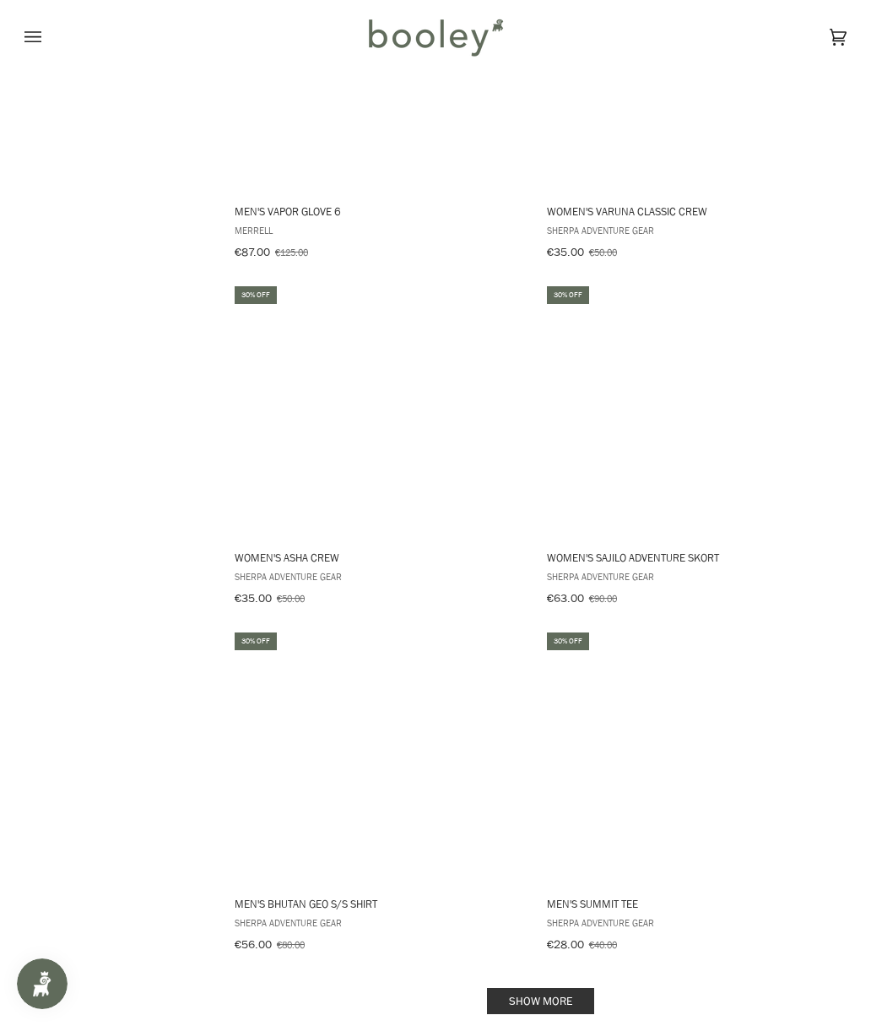
scroll to position [48240, 0]
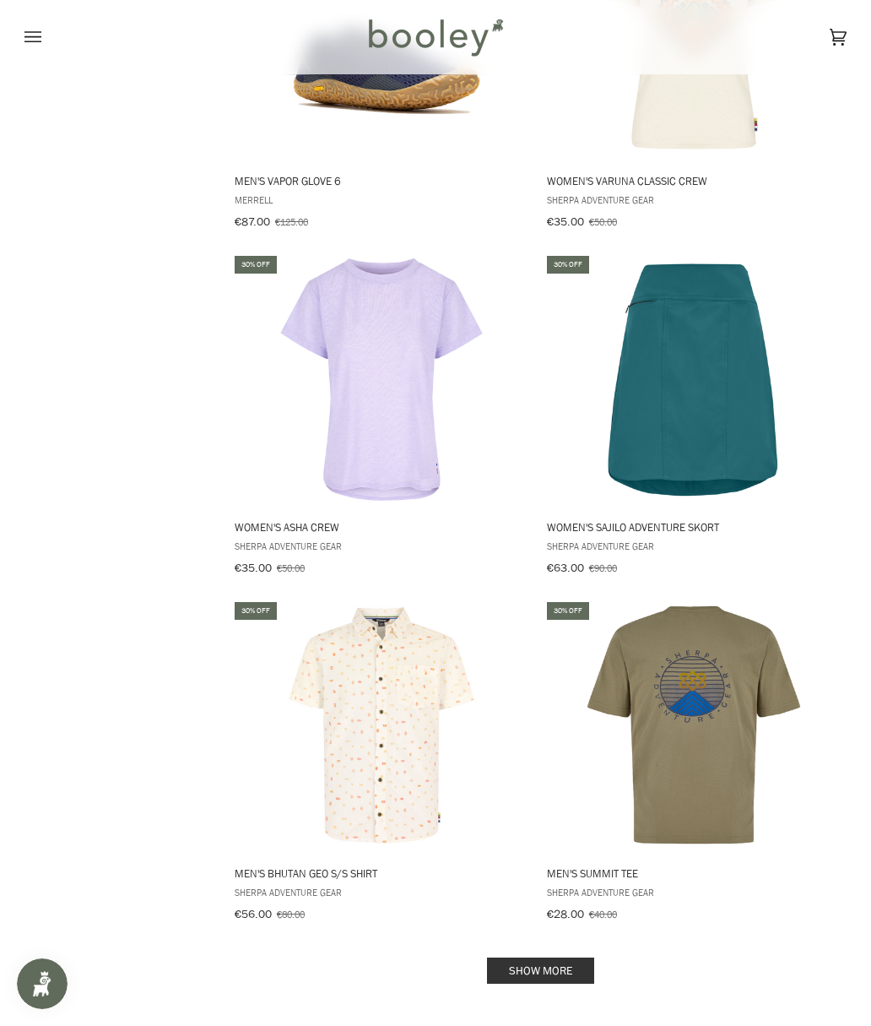
click at [552, 734] on link "Show more" at bounding box center [540, 970] width 107 height 26
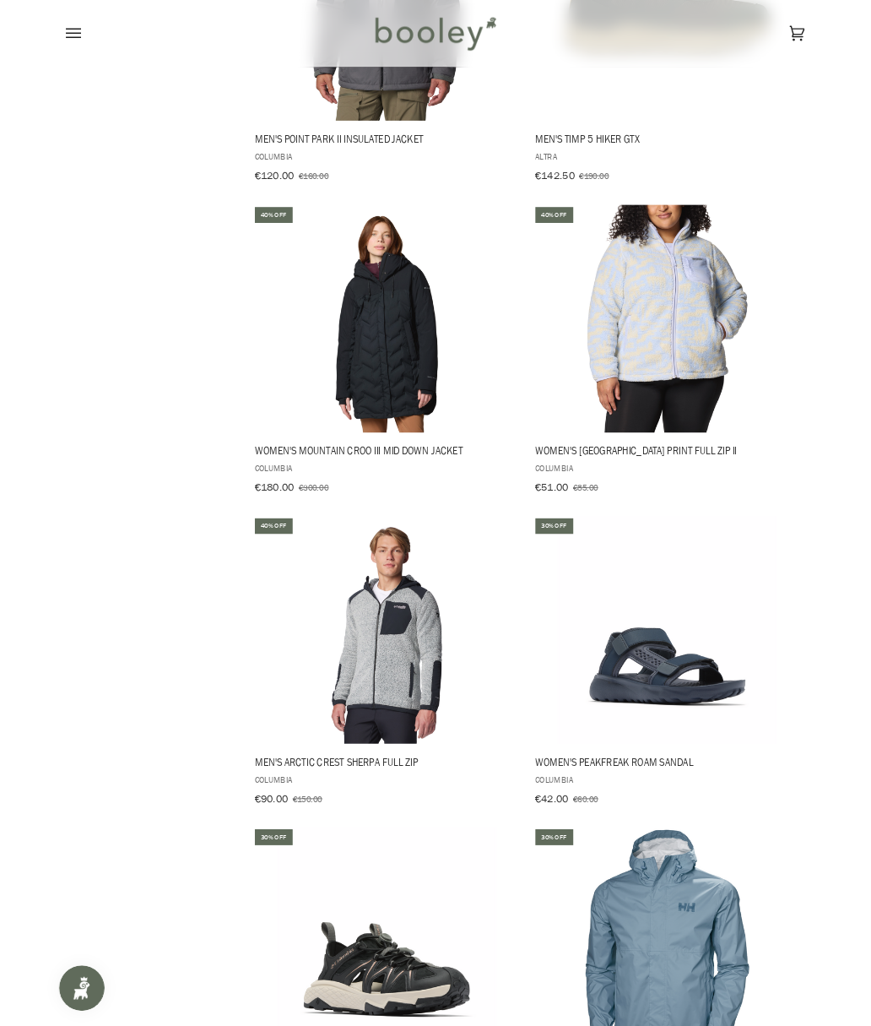
scroll to position [51812, 0]
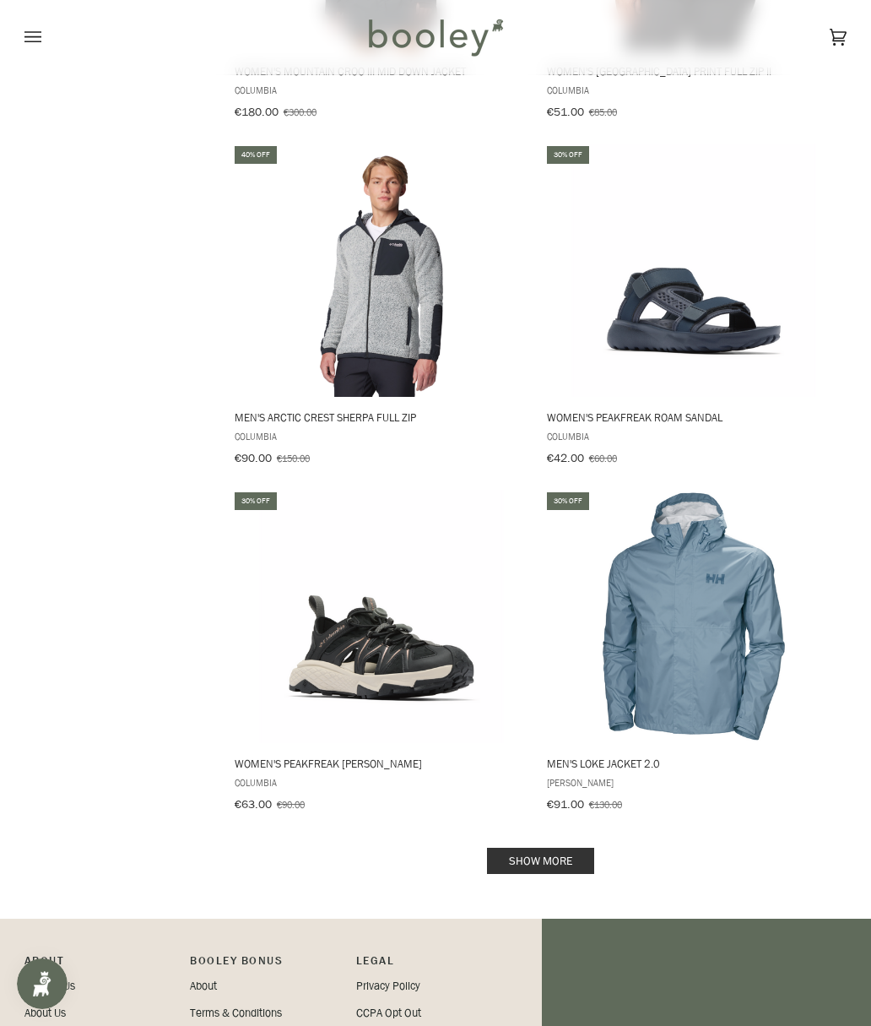
click at [566, 734] on link "Show more" at bounding box center [540, 861] width 107 height 26
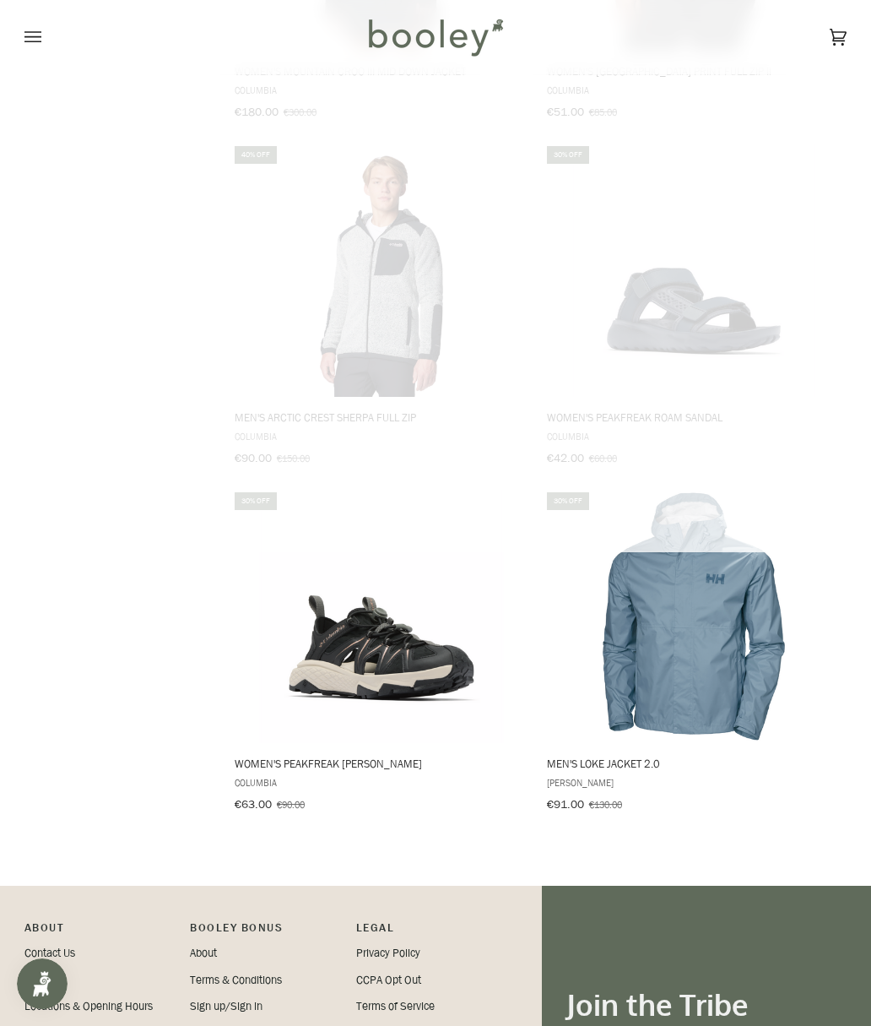
scroll to position [51780, 0]
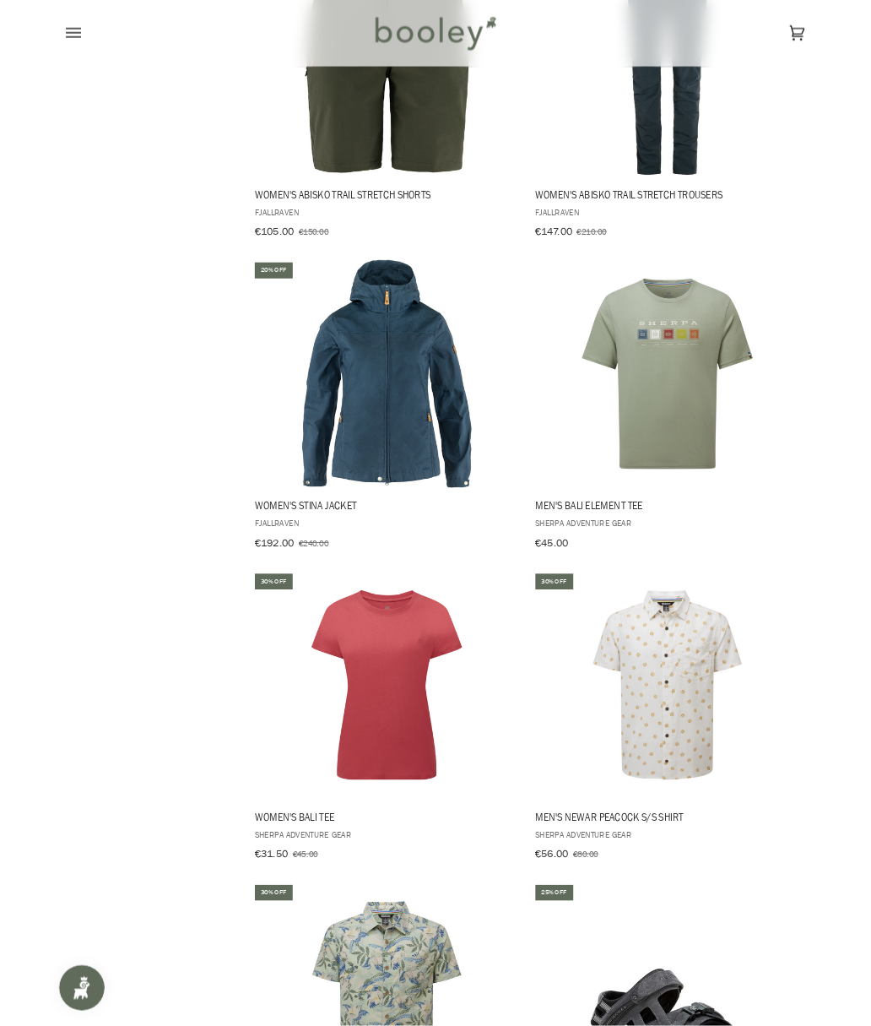
scroll to position [53865, 0]
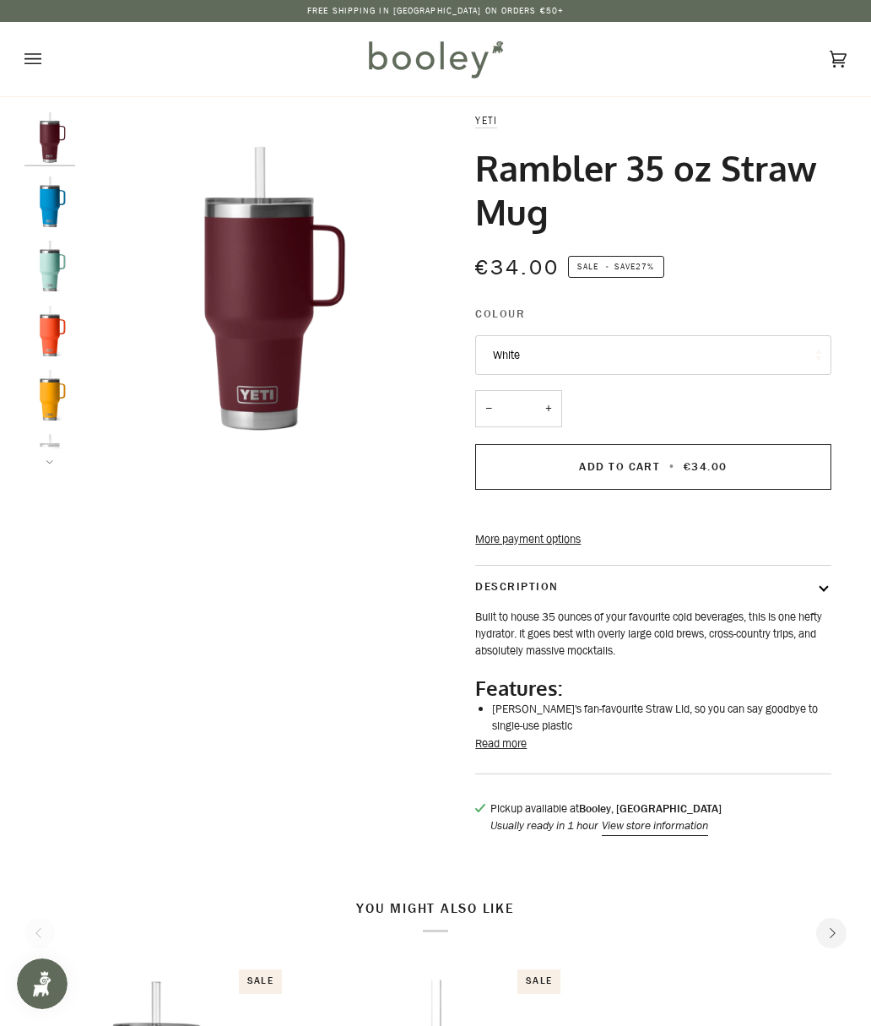
click at [521, 734] on button "Read more" at bounding box center [500, 743] width 51 height 17
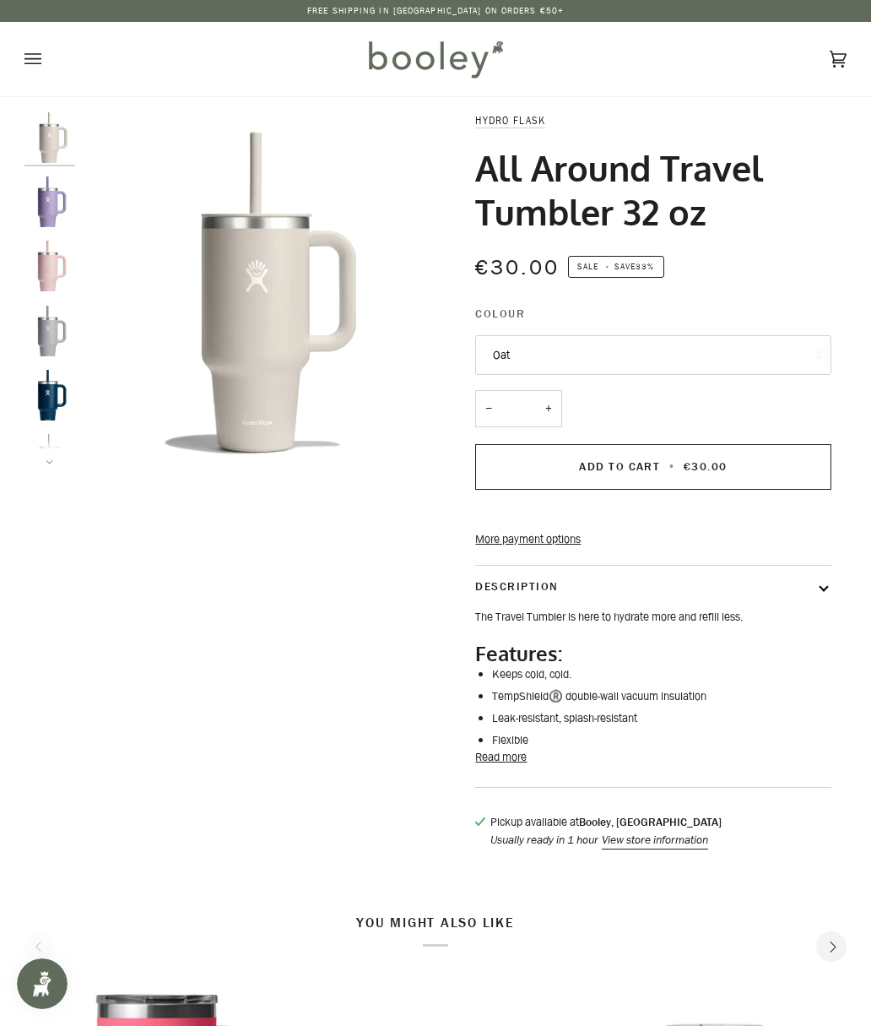
click at [525, 766] on button "Read more" at bounding box center [500, 757] width 51 height 17
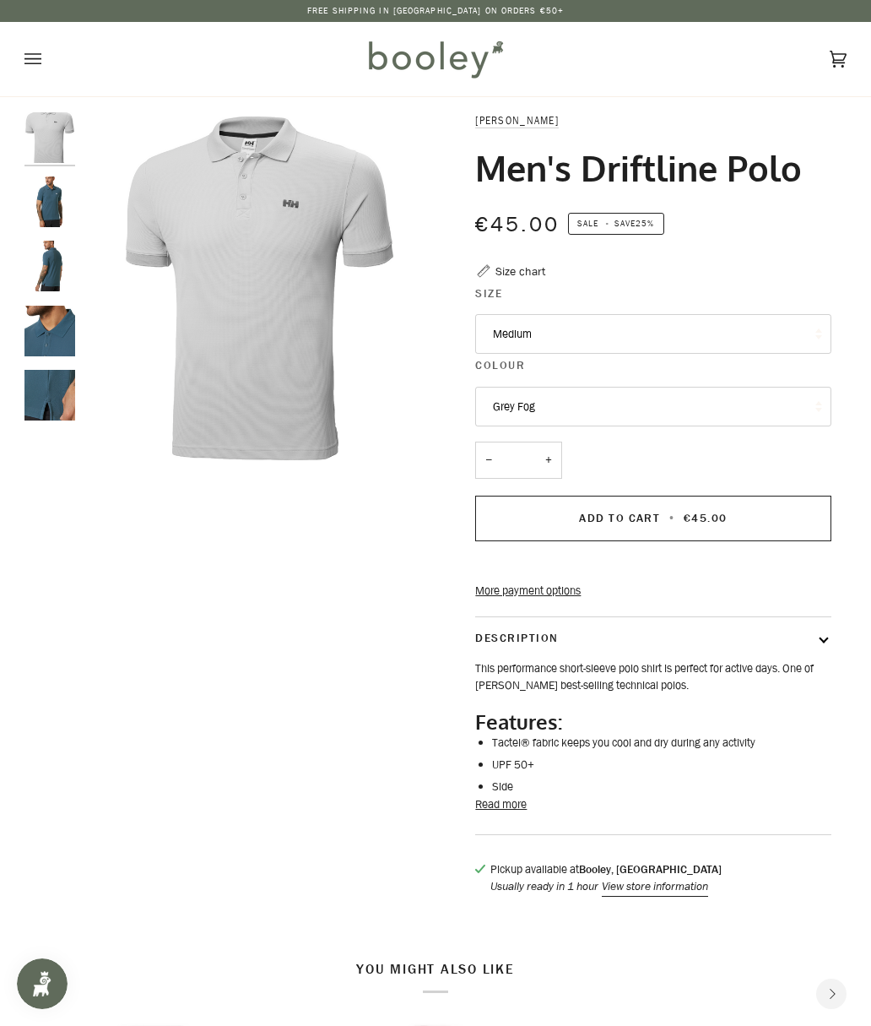
click at [515, 813] on button "Read more" at bounding box center [500, 804] width 51 height 17
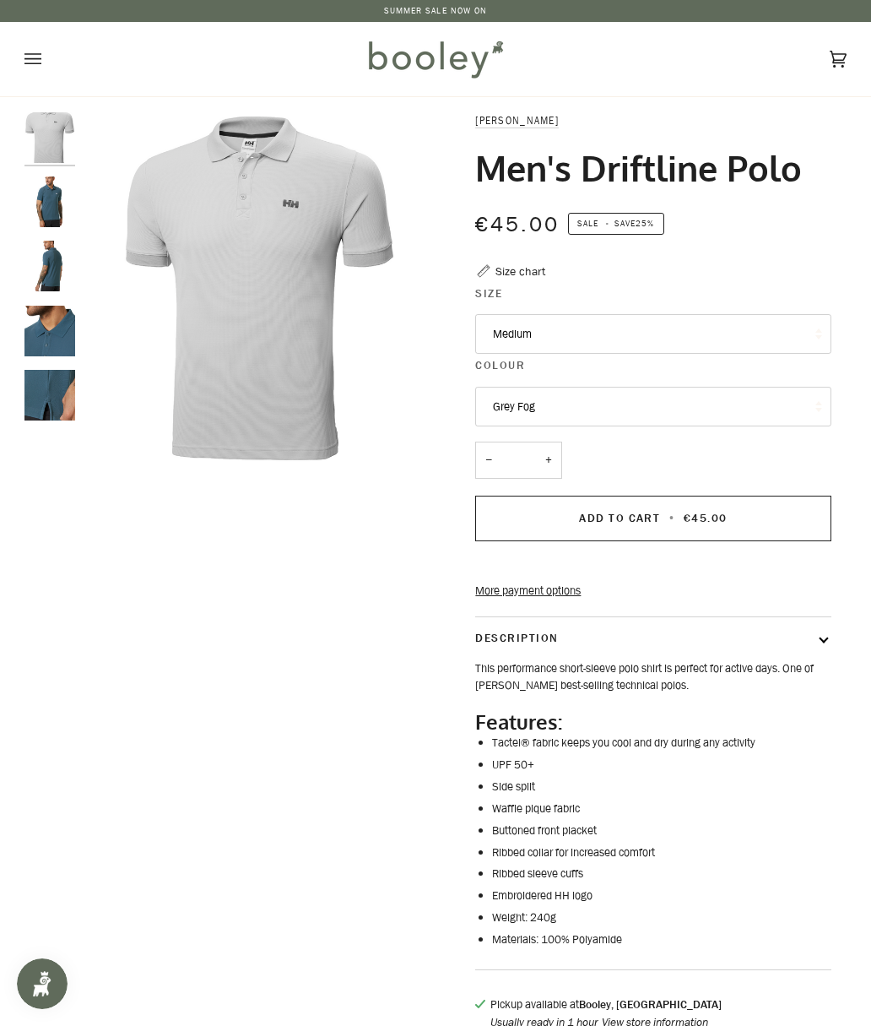
click at [761, 328] on button "Medium" at bounding box center [652, 334] width 355 height 41
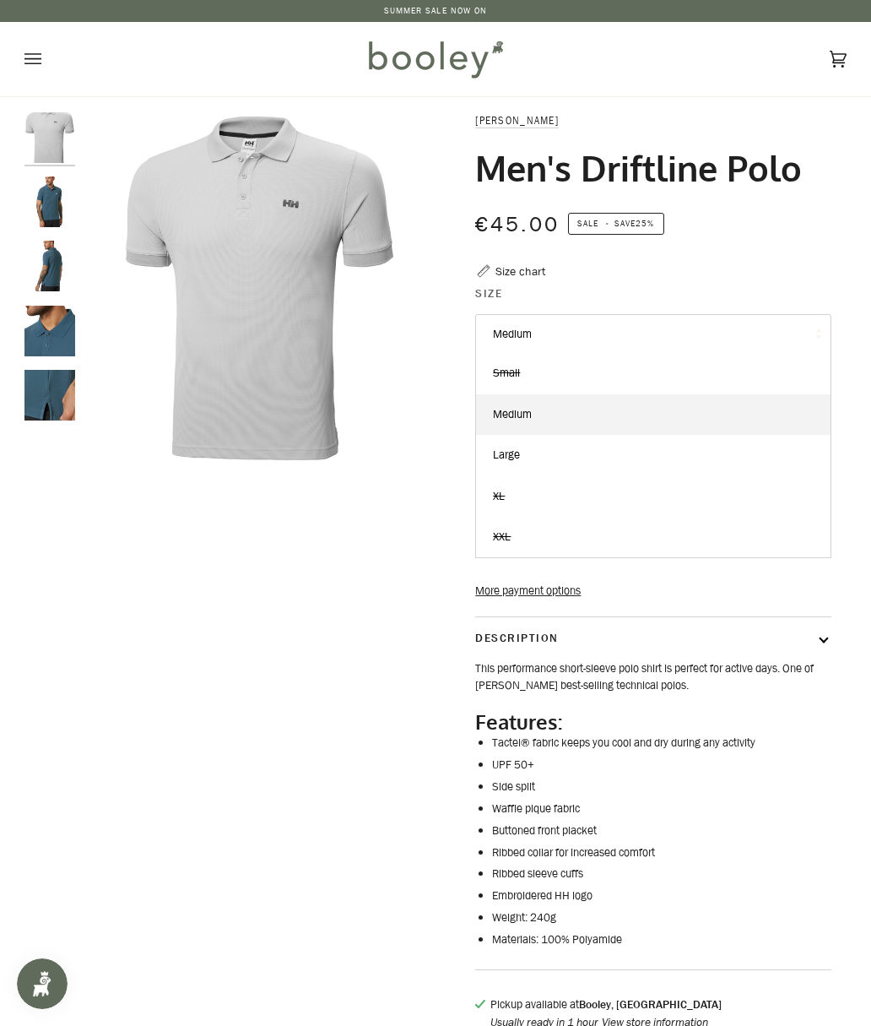
click at [810, 272] on div "Helly Hansen Men's Driftline Polo €45.00 Sale • Save 25% Size chart Size Medium…" at bounding box center [642, 580] width 380 height 936
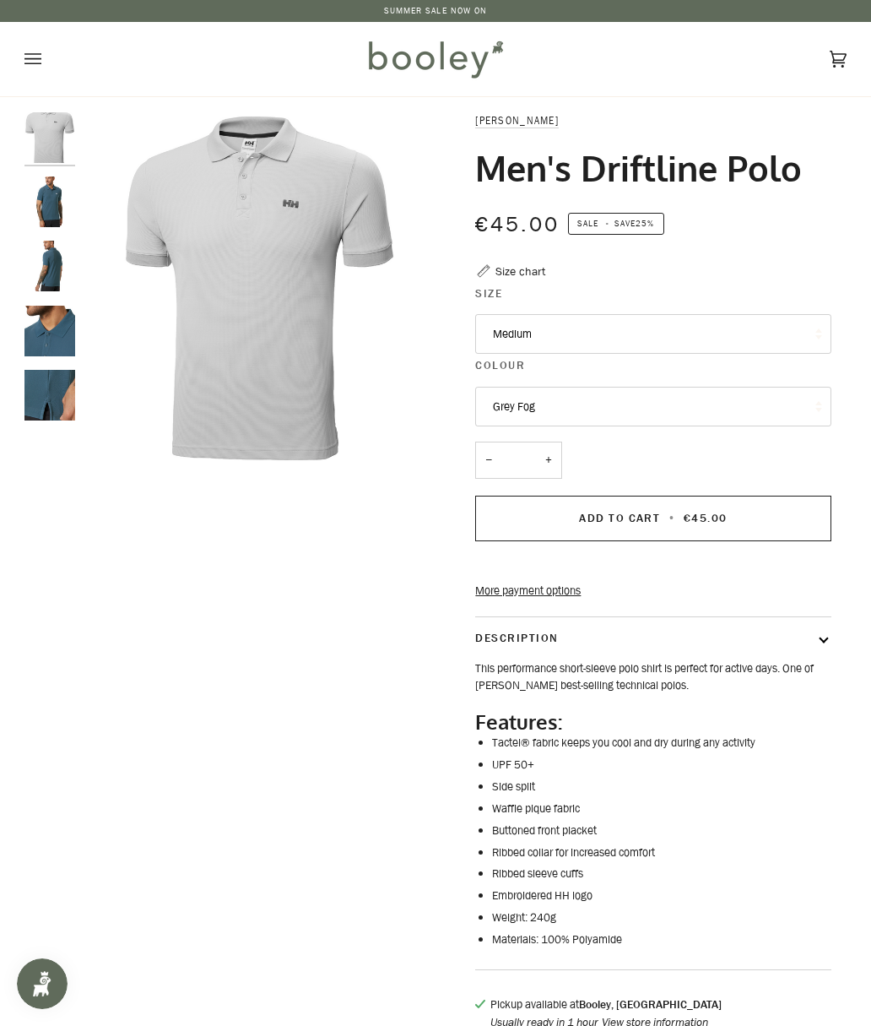
click at [726, 405] on button "Grey Fog" at bounding box center [652, 407] width 355 height 41
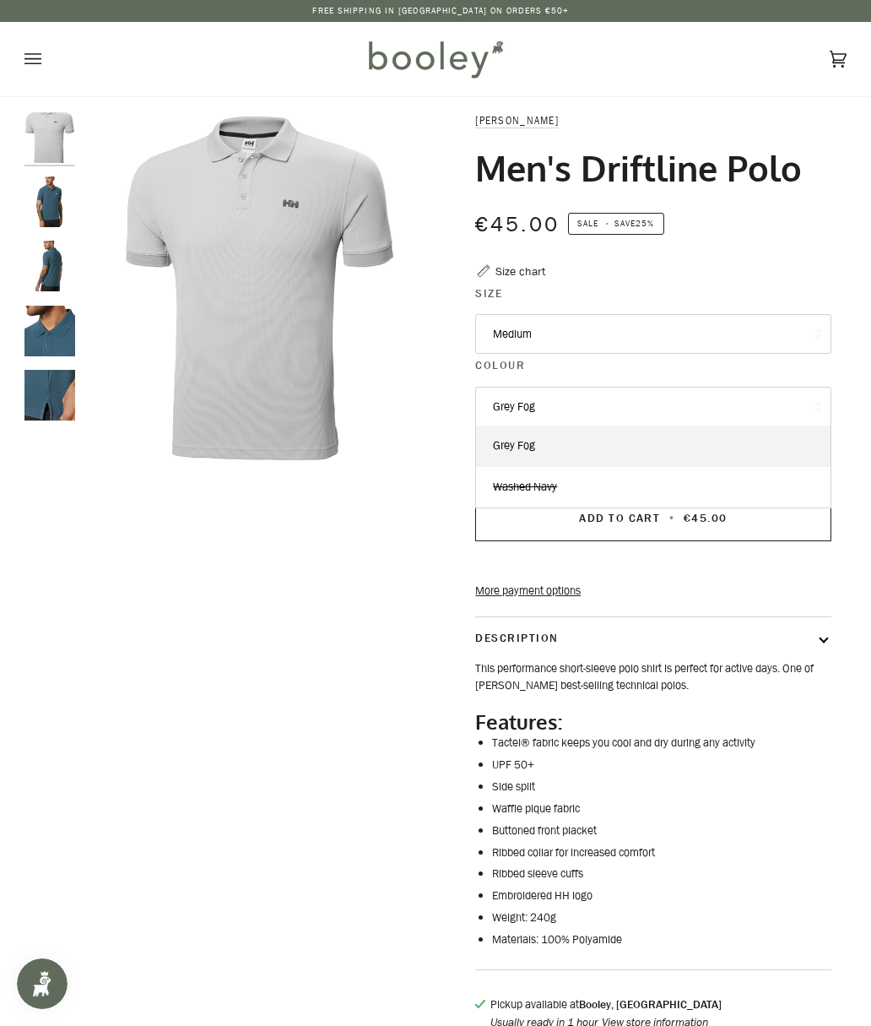
click at [688, 485] on link "Washed Navy" at bounding box center [653, 487] width 354 height 41
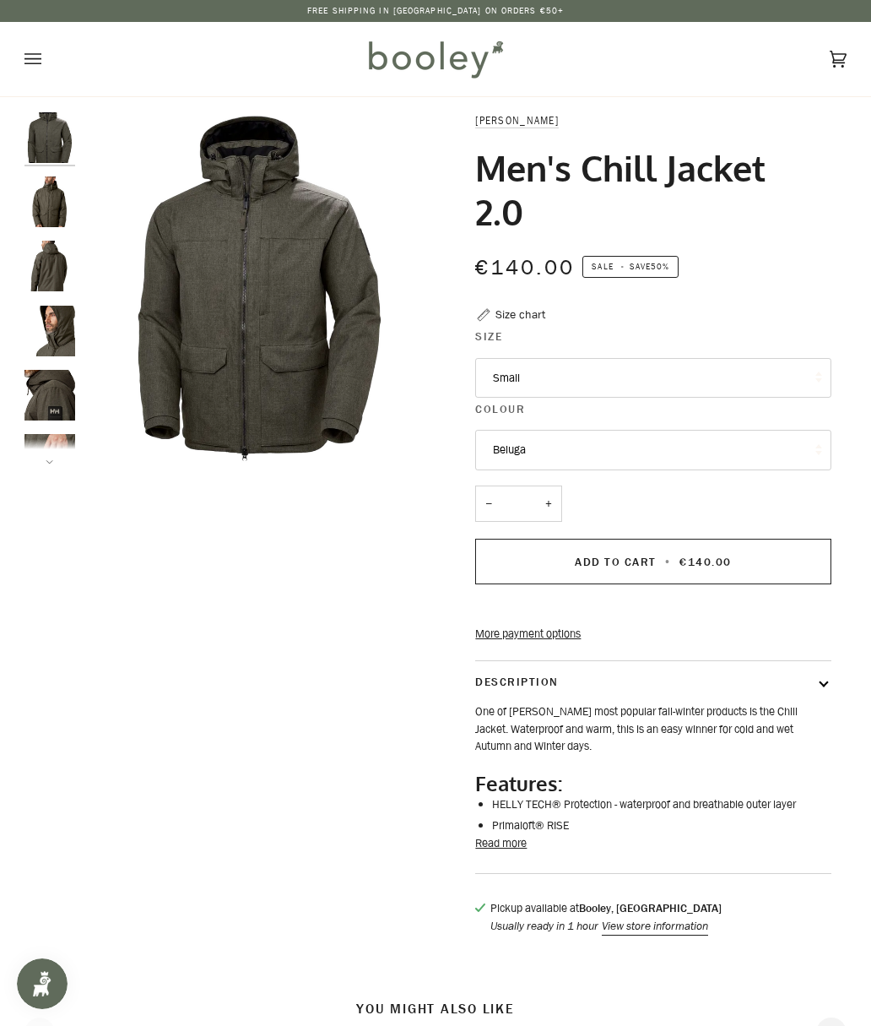
click at [786, 384] on button "Small" at bounding box center [652, 378] width 355 height 41
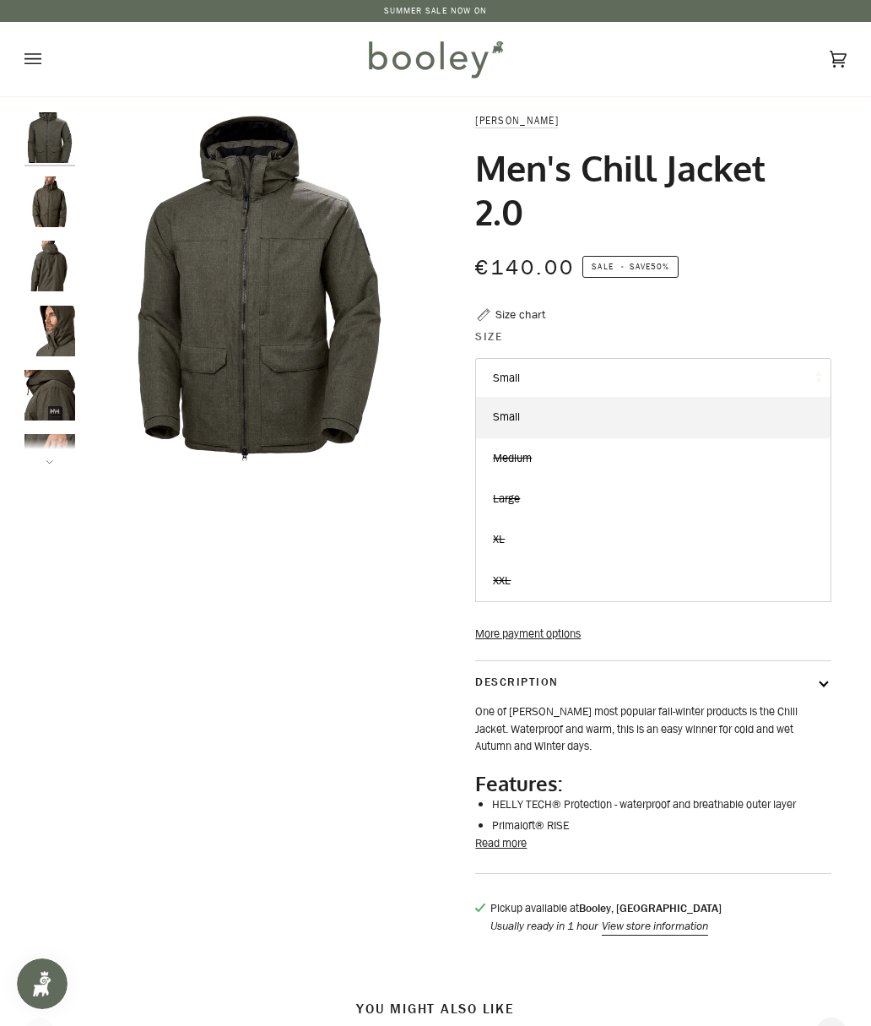
click at [96, 614] on div "Zoom Zoom" at bounding box center [435, 532] width 822 height 840
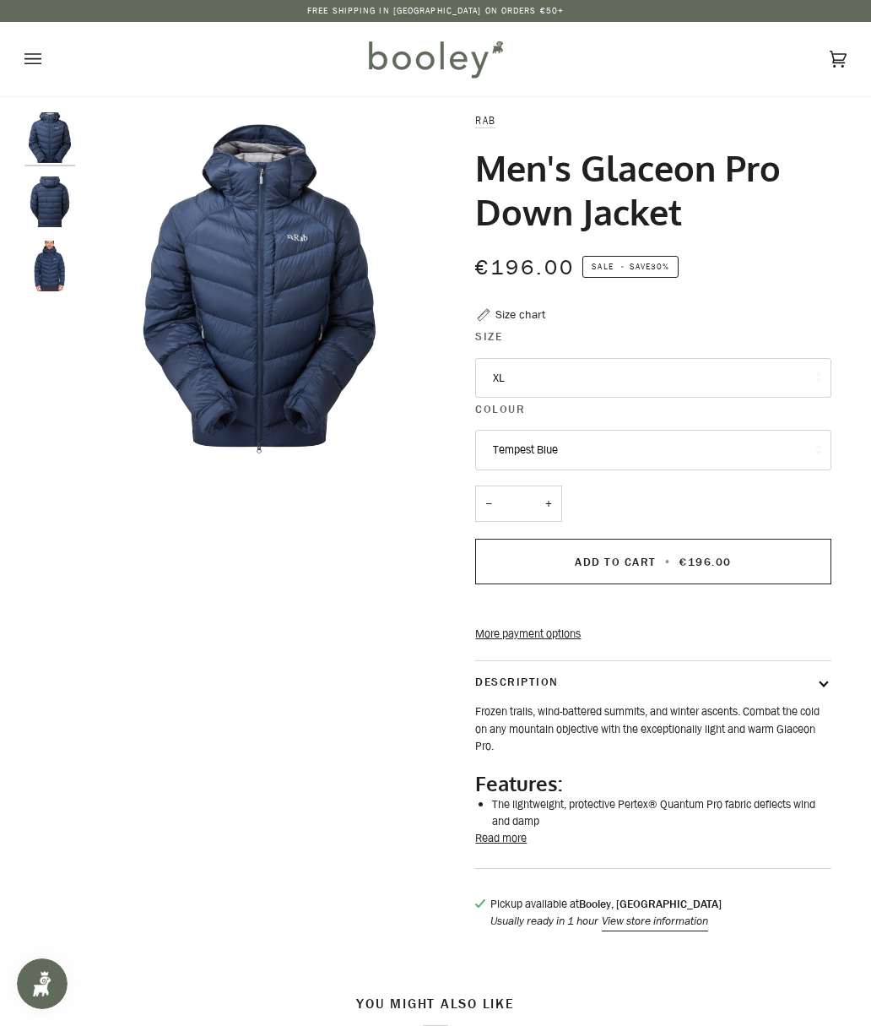
click at [54, 202] on img "Rab Men's Glaceon Pro Down Jacket Tempest Blue- Booley Galway" at bounding box center [49, 201] width 51 height 51
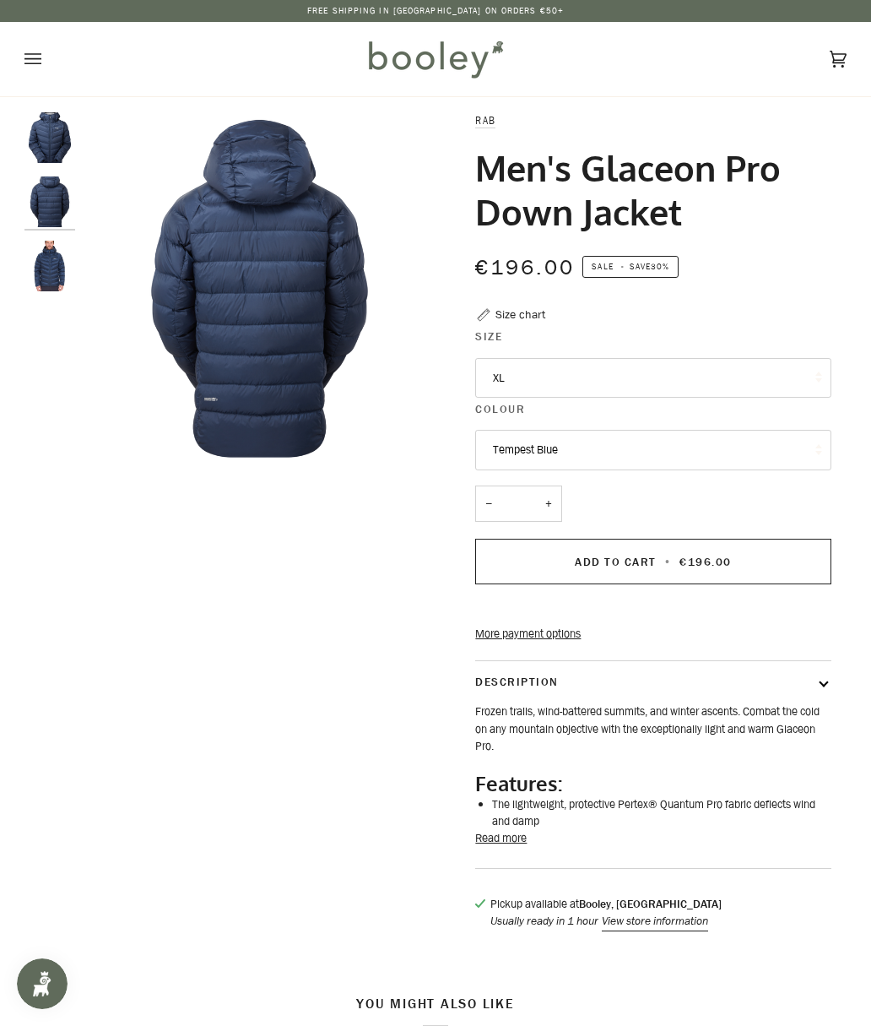
click at [51, 276] on img "Rab Men's Glaceon Pro Down Jacket Tempest Blue - Booley Galway" at bounding box center [49, 266] width 51 height 51
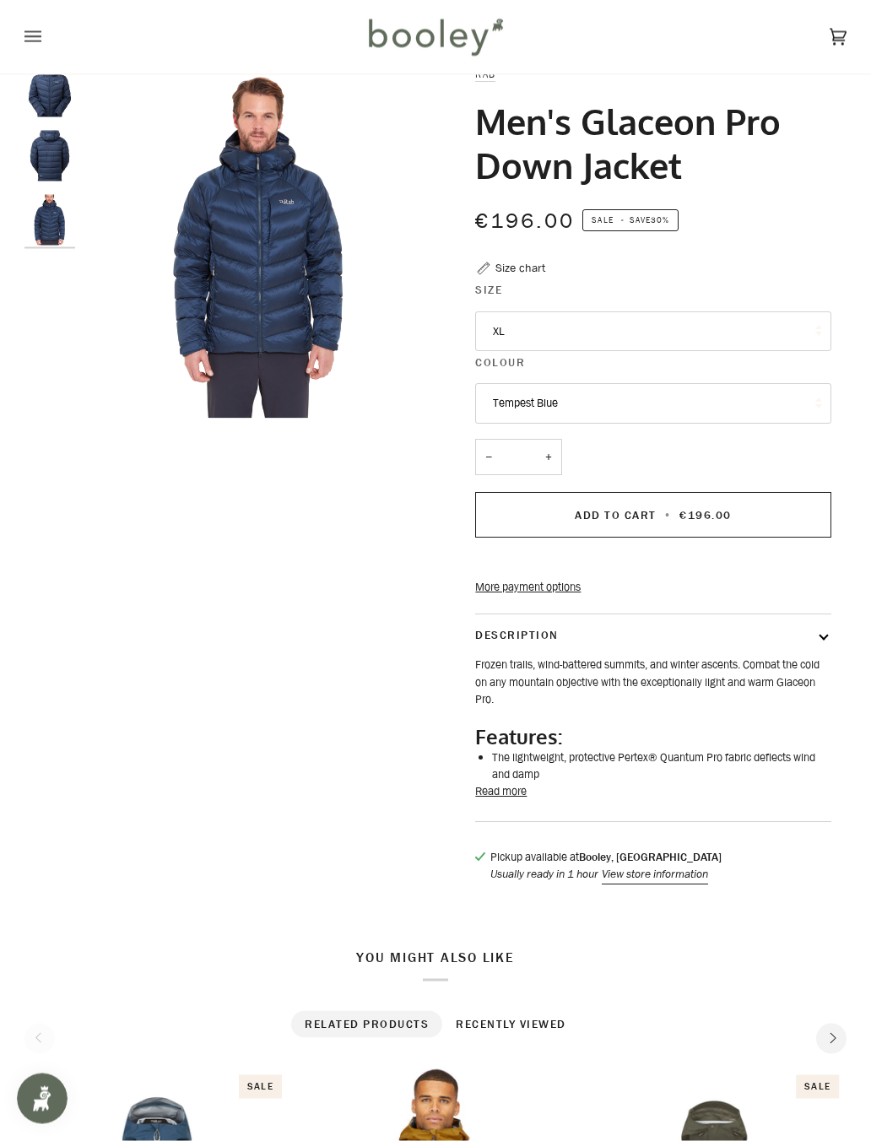
scroll to position [47, 0]
click at [522, 799] on button "Read more" at bounding box center [500, 791] width 51 height 17
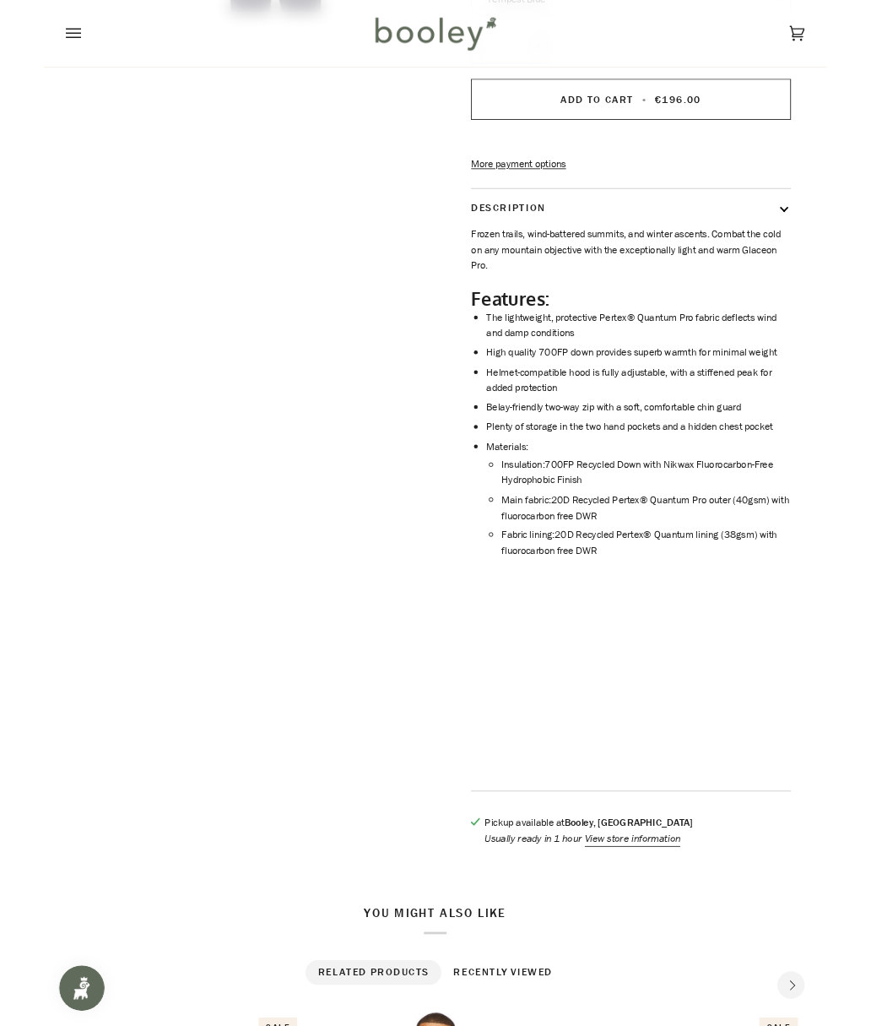
scroll to position [498, 0]
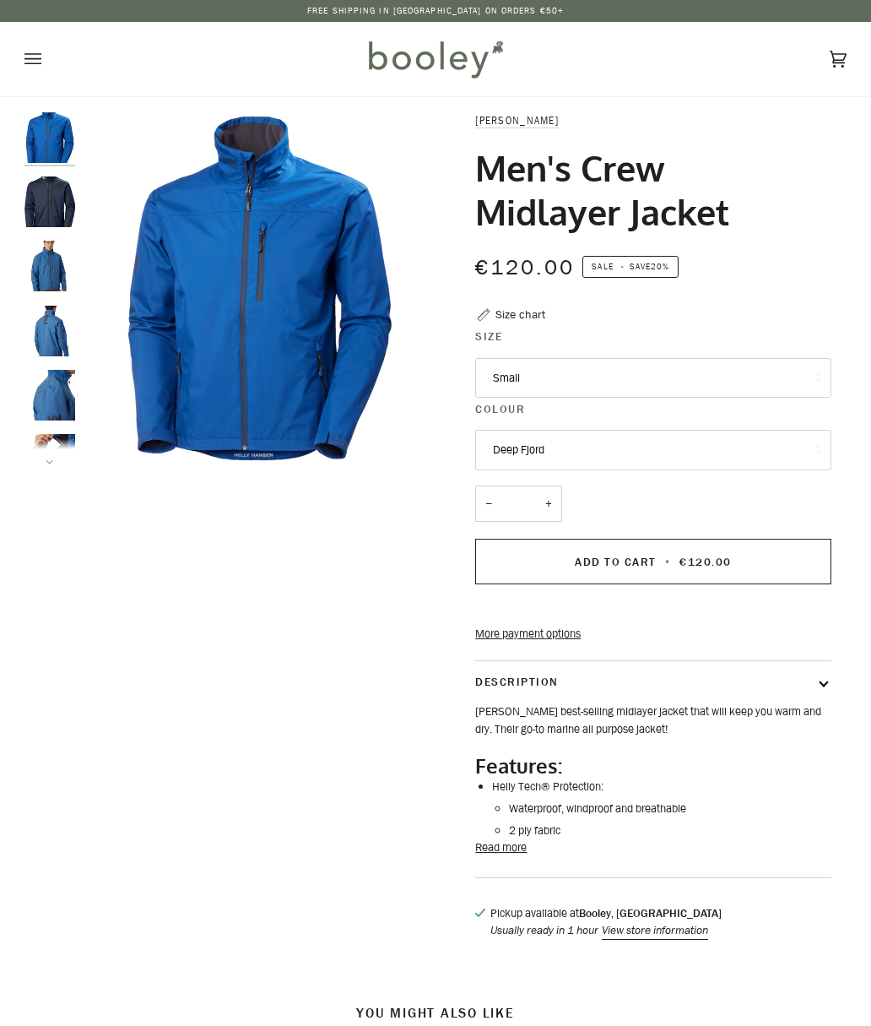
click at [770, 381] on button "Small" at bounding box center [652, 378] width 355 height 41
